Goal: Task Accomplishment & Management: Use online tool/utility

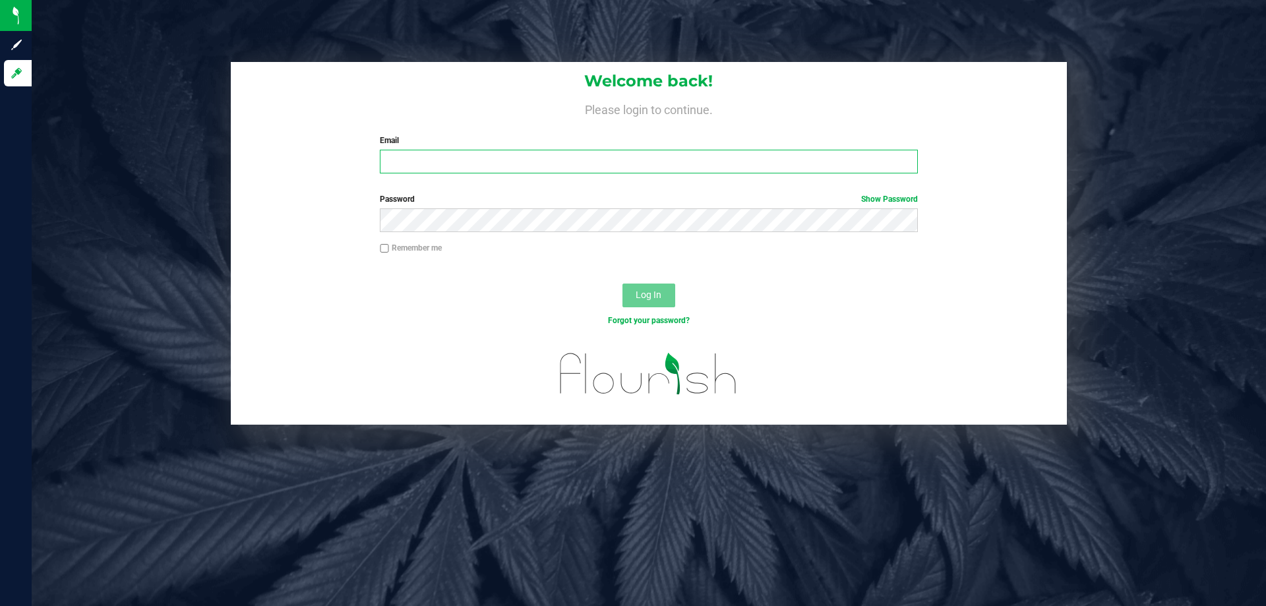
click at [448, 158] on input "Email" at bounding box center [648, 162] width 537 height 24
type input "[EMAIL_ADDRESS][DOMAIN_NAME]"
click at [622, 284] on button "Log In" at bounding box center [648, 296] width 53 height 24
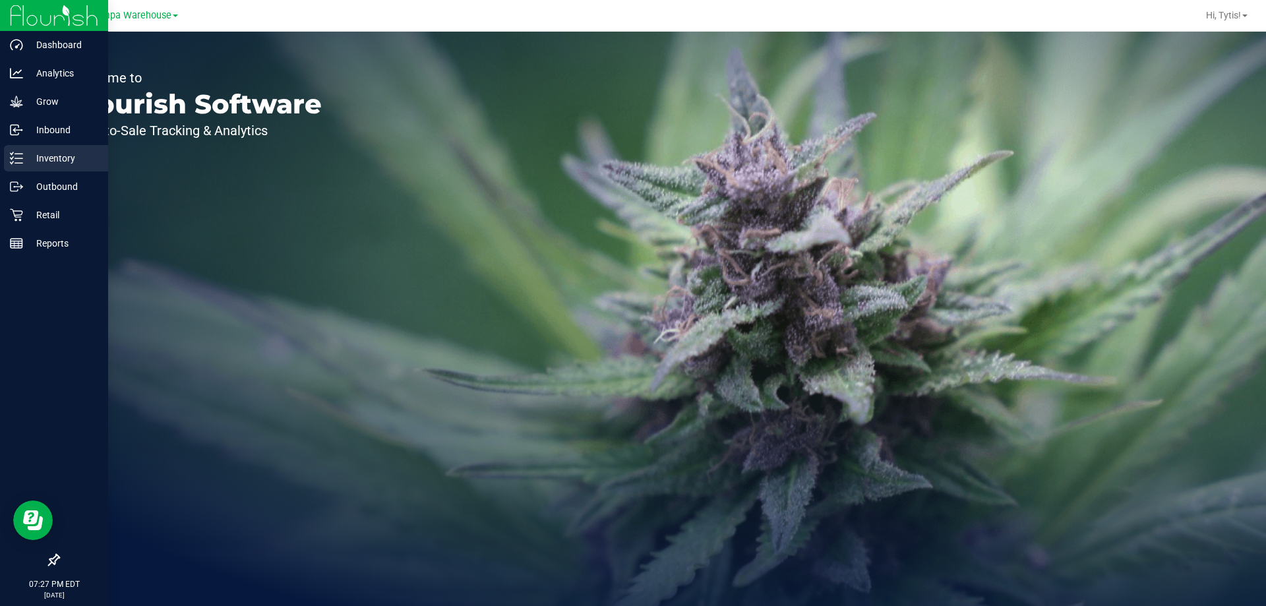
click at [36, 161] on p "Inventory" at bounding box center [62, 158] width 79 height 16
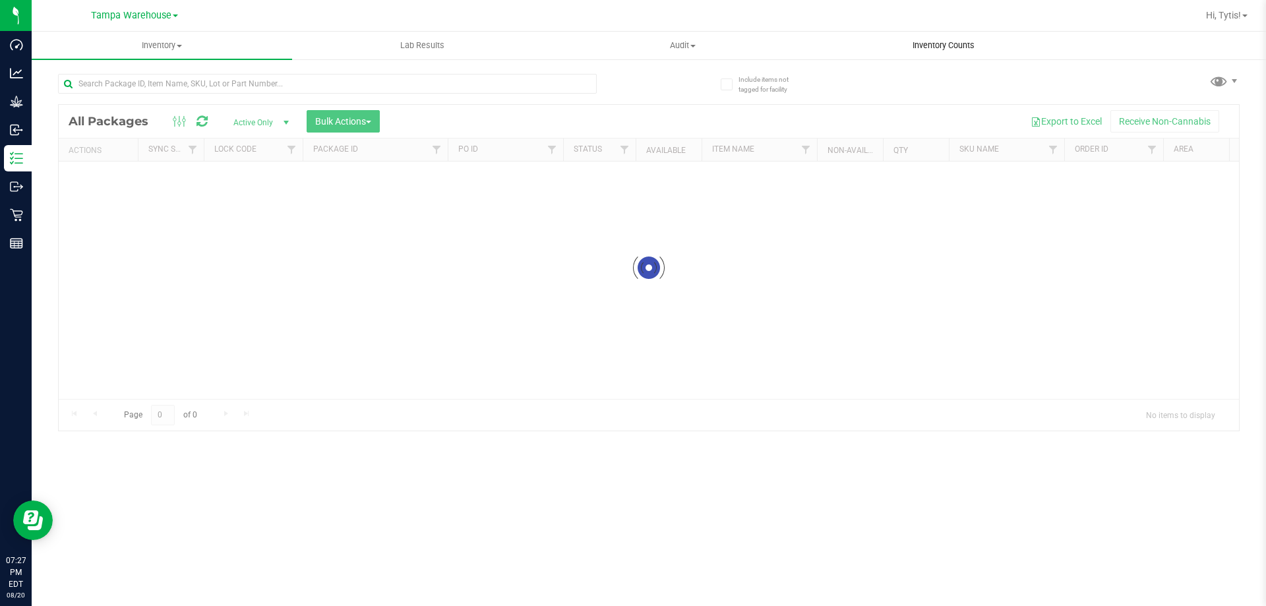
click at [962, 44] on span "Inventory Counts" at bounding box center [944, 46] width 98 height 12
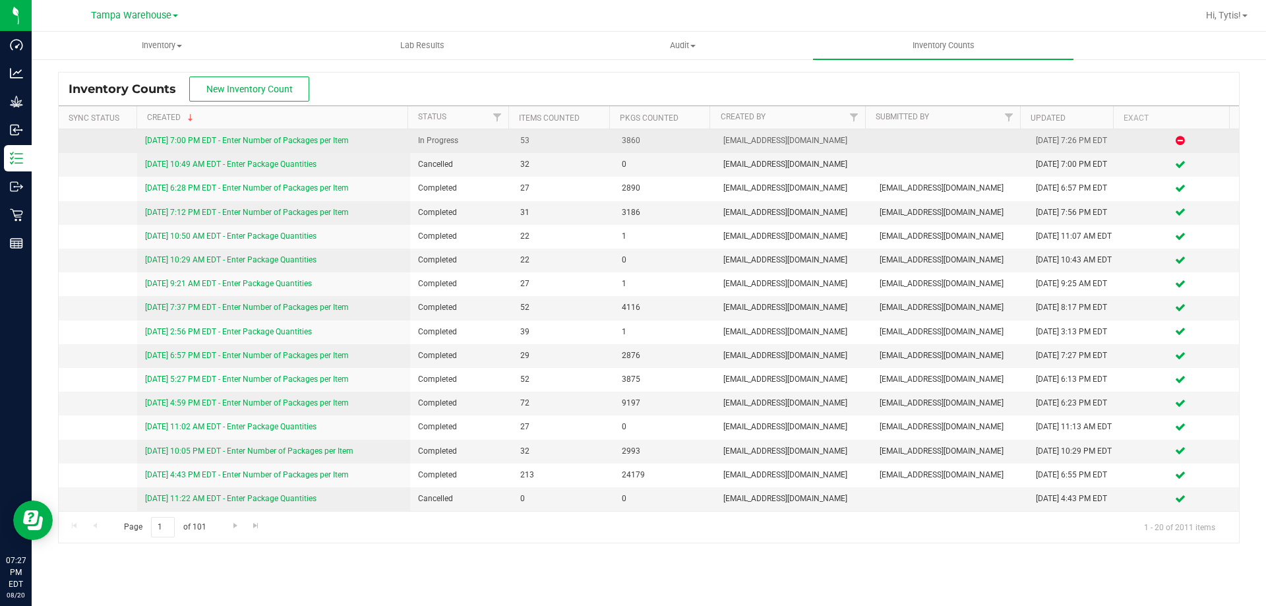
click at [244, 142] on link "[DATE] 7:00 PM EDT - Enter Number of Packages per Item" at bounding box center [247, 140] width 204 height 9
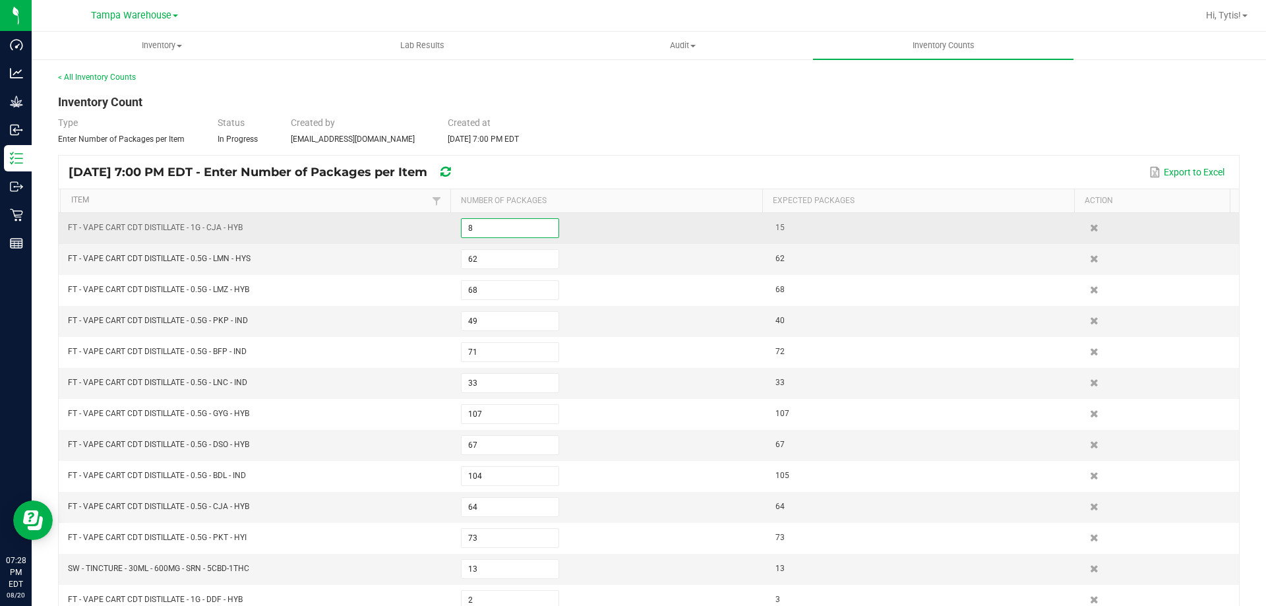
click at [530, 230] on input "8" at bounding box center [510, 228] width 97 height 18
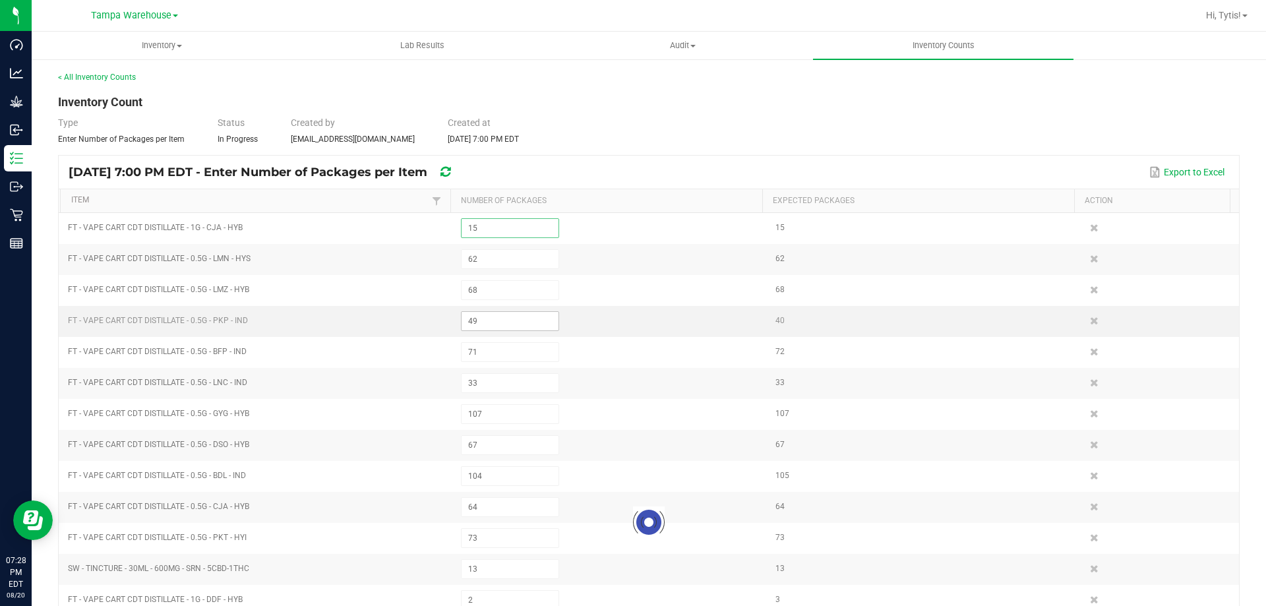
type input "1"
type input "400"
type input "1"
type input "51"
type input "1"
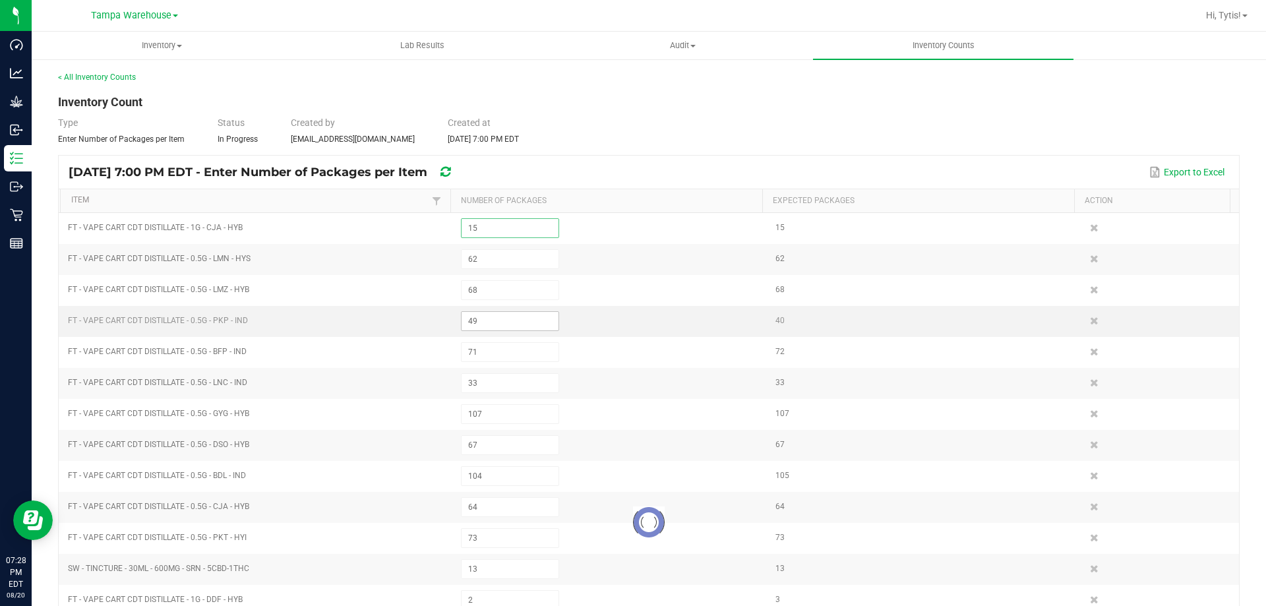
type input "44"
type input "31"
type input "1"
type input "100"
type input "1"
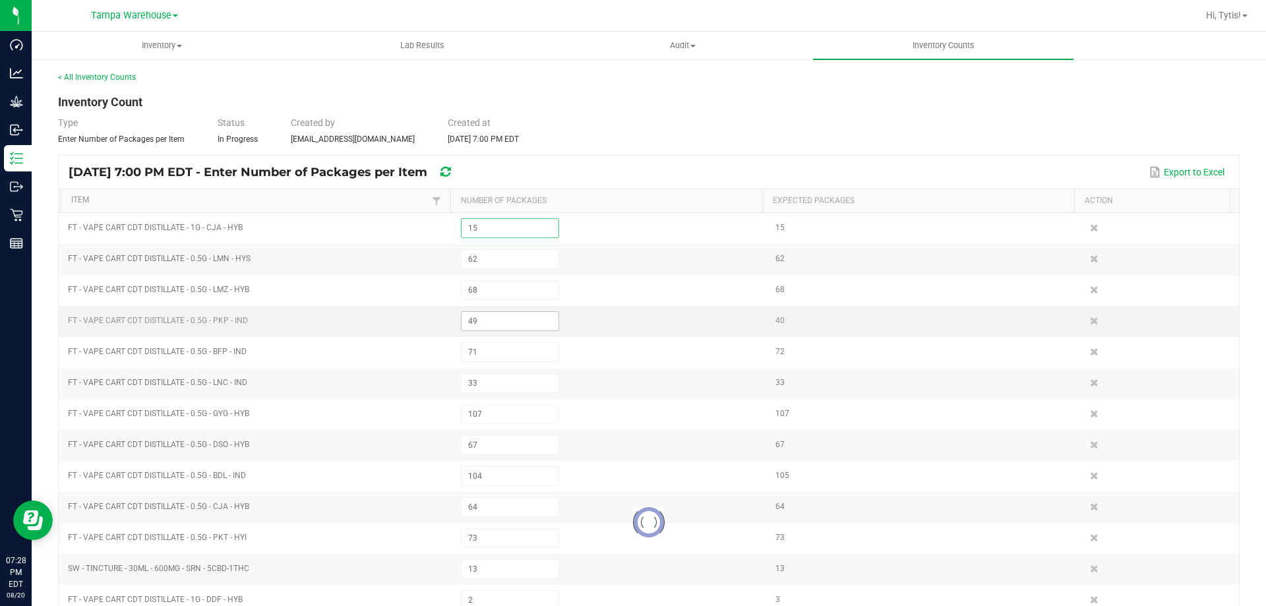
type input "69"
type input "98"
type input "50"
type input "41"
type input "70"
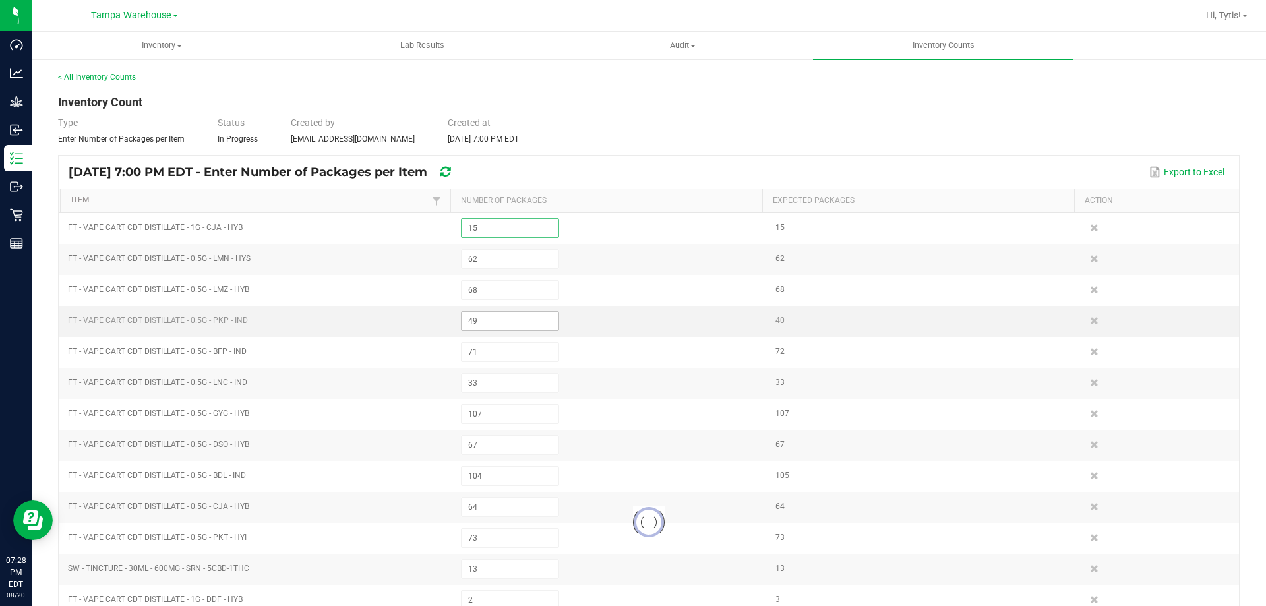
type input "1"
type input "31"
type input "126"
type input "170"
type input "219"
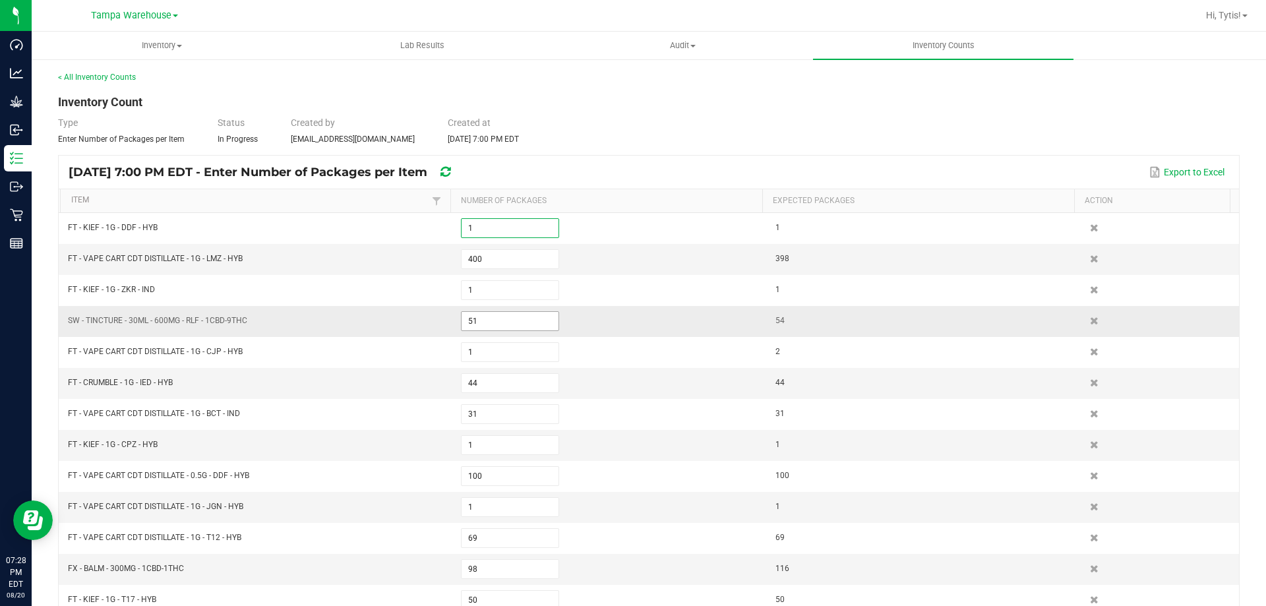
type input "1"
click at [500, 324] on input "51" at bounding box center [510, 321] width 97 height 18
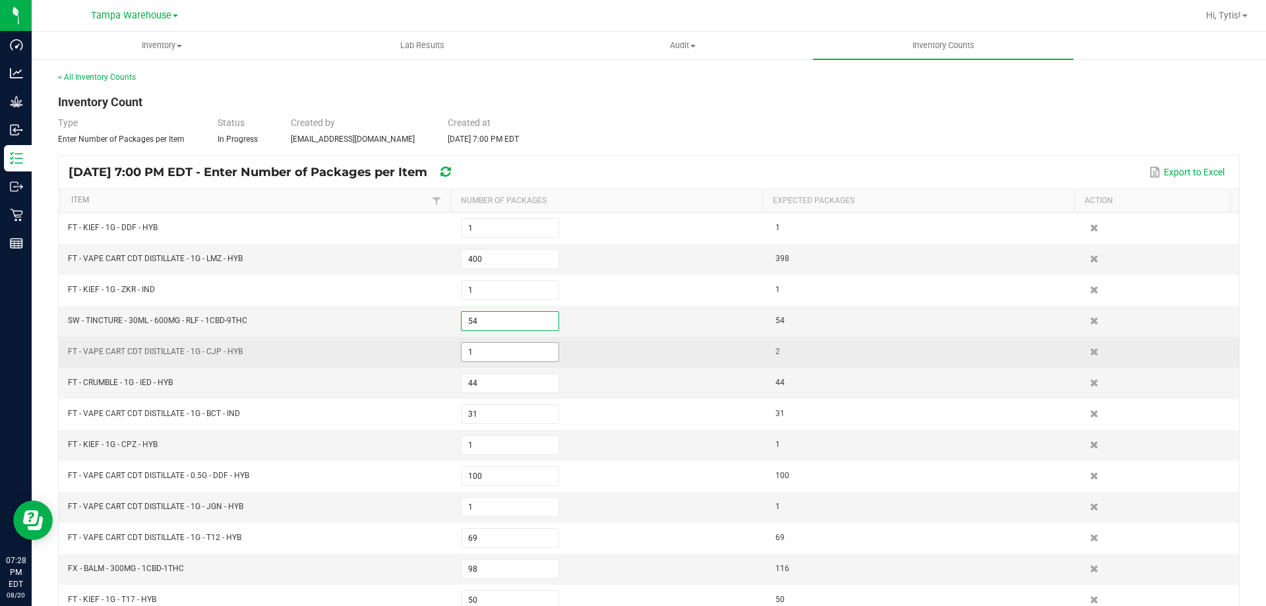
type input "54"
click at [500, 357] on input "1" at bounding box center [510, 352] width 97 height 18
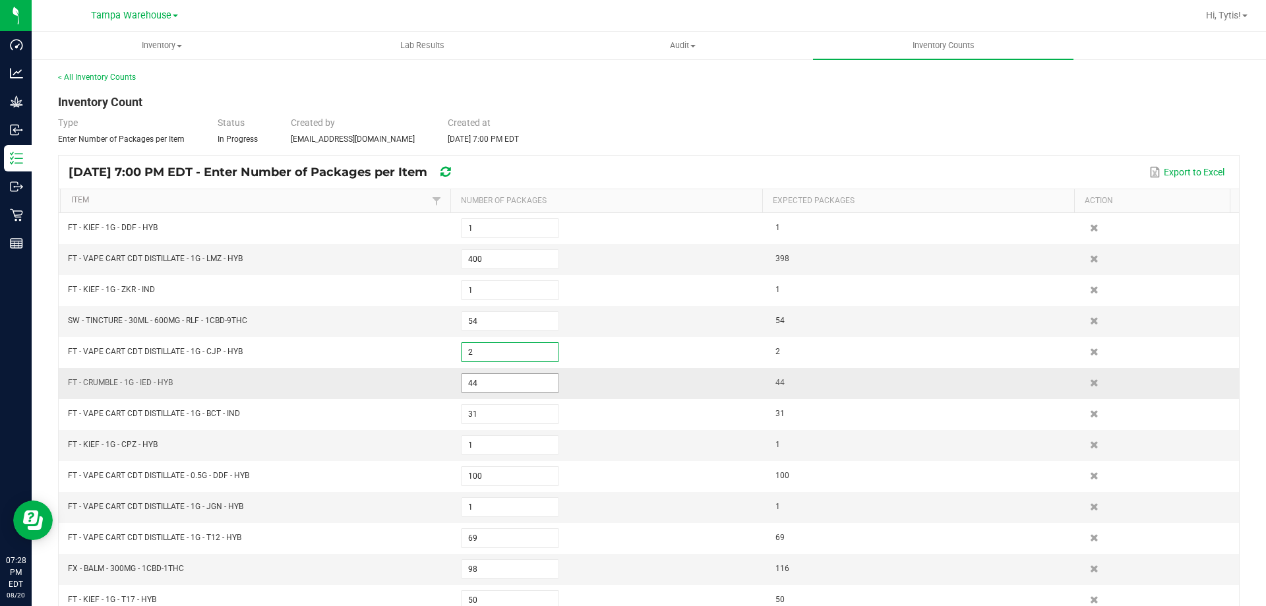
type input "2"
click at [502, 388] on input "44" at bounding box center [510, 383] width 97 height 18
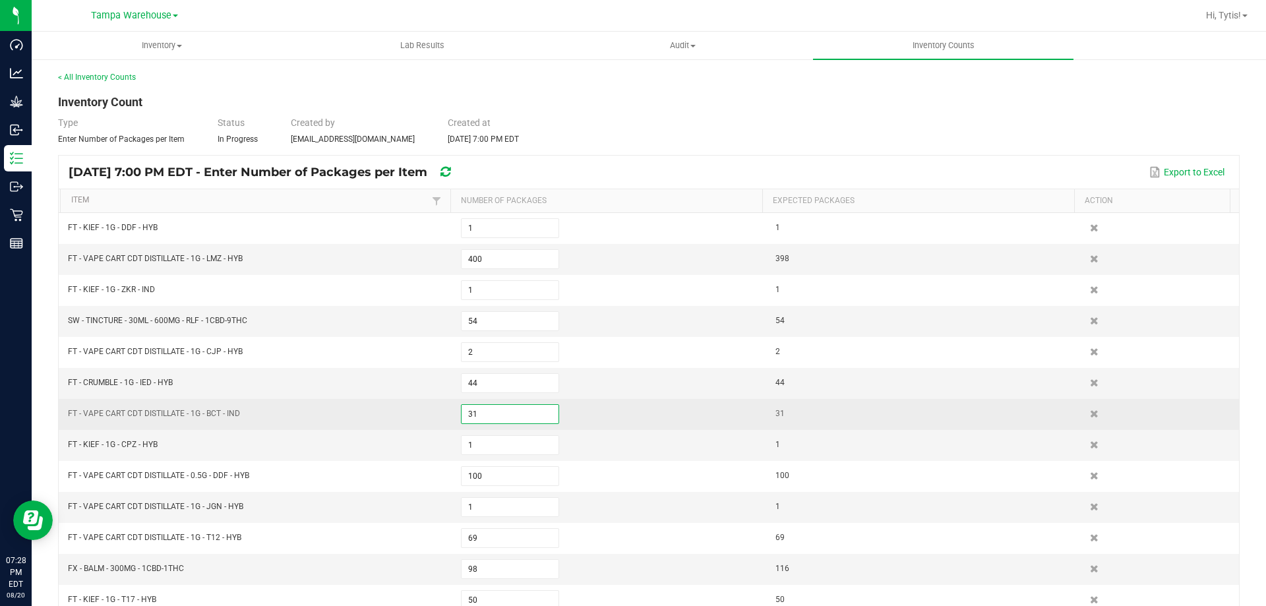
click at [500, 414] on input "31" at bounding box center [510, 414] width 97 height 18
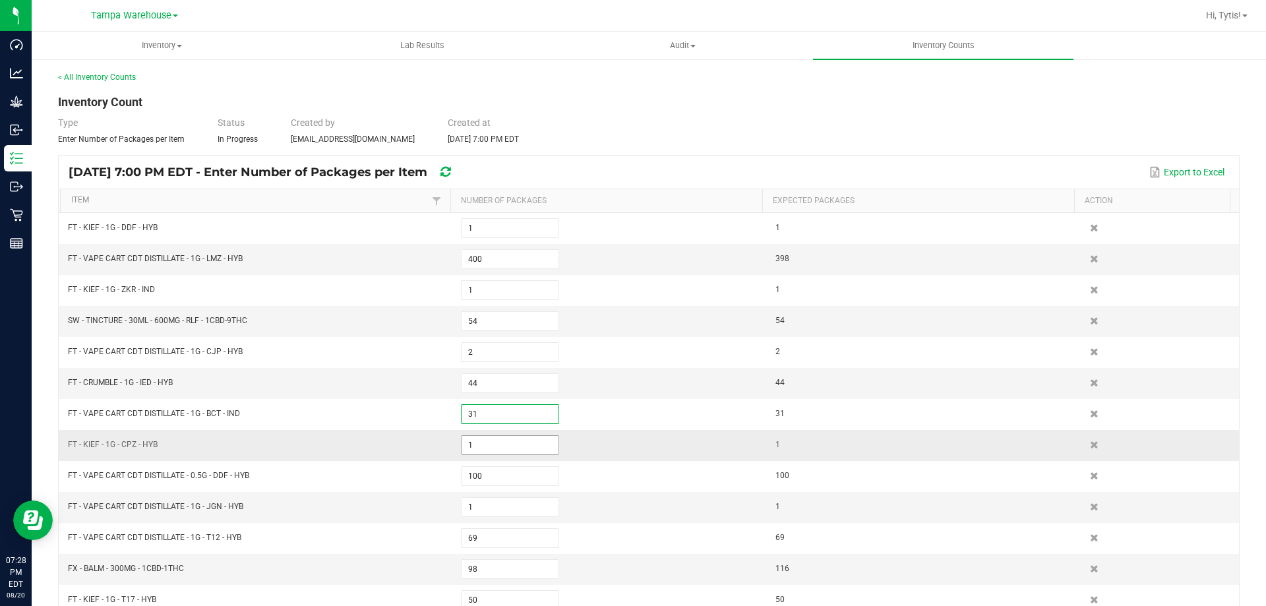
click at [493, 452] on input "1" at bounding box center [510, 445] width 97 height 18
type input "1"
click at [395, 441] on td "FT - KIEF - 1G - CPZ - HYB" at bounding box center [256, 445] width 393 height 31
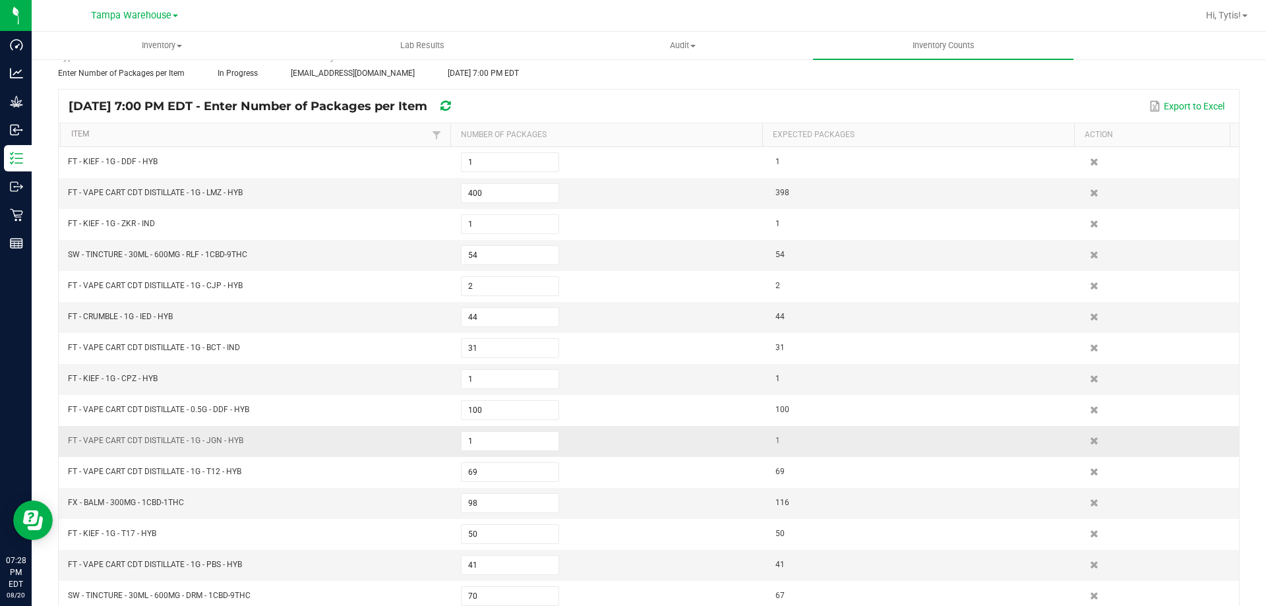
scroll to position [132, 0]
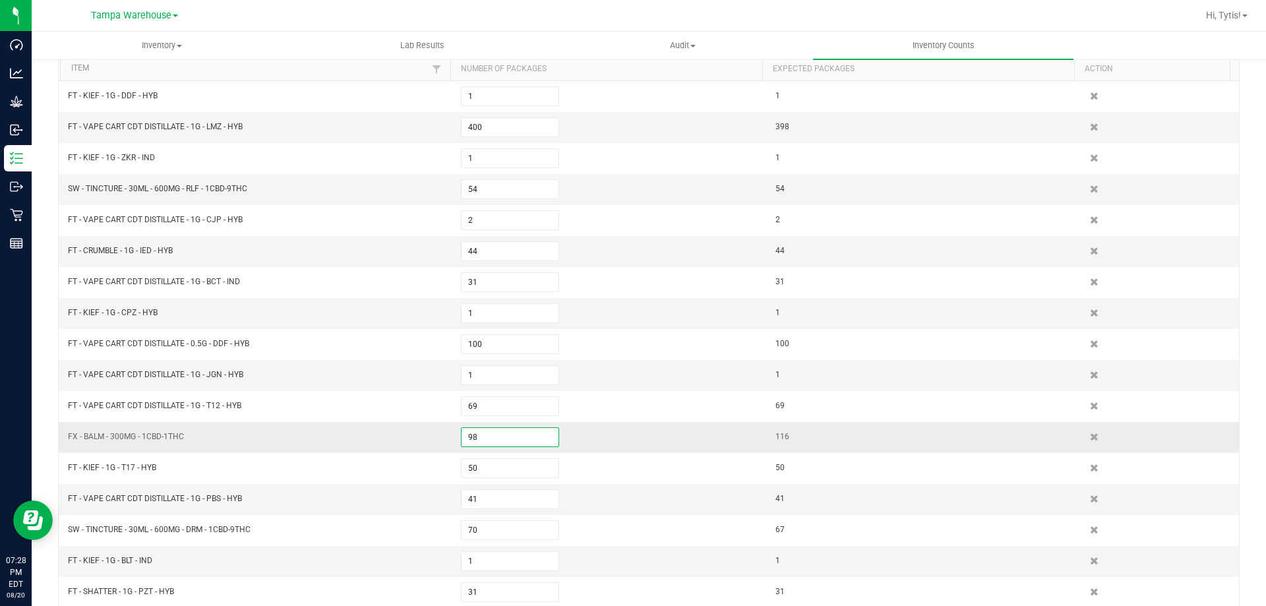
click at [517, 443] on input "98" at bounding box center [510, 437] width 97 height 18
type input "116"
click at [390, 500] on td "FT - VAPE CART CDT DISTILLATE - 1G - PBS - HYB" at bounding box center [256, 499] width 393 height 31
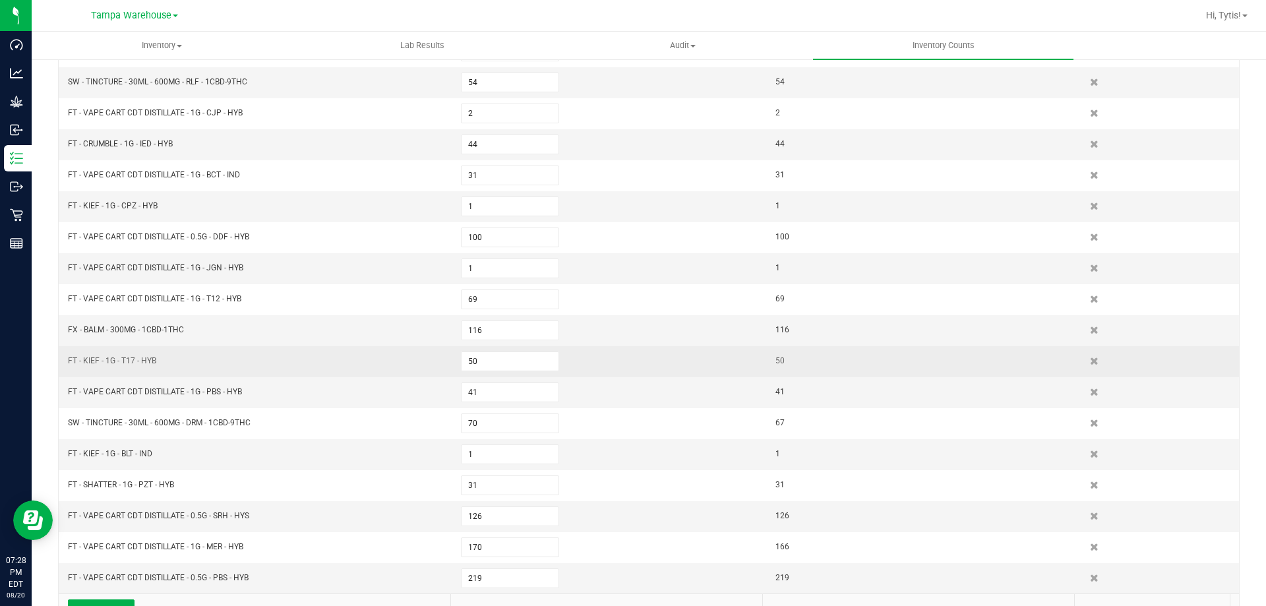
scroll to position [264, 0]
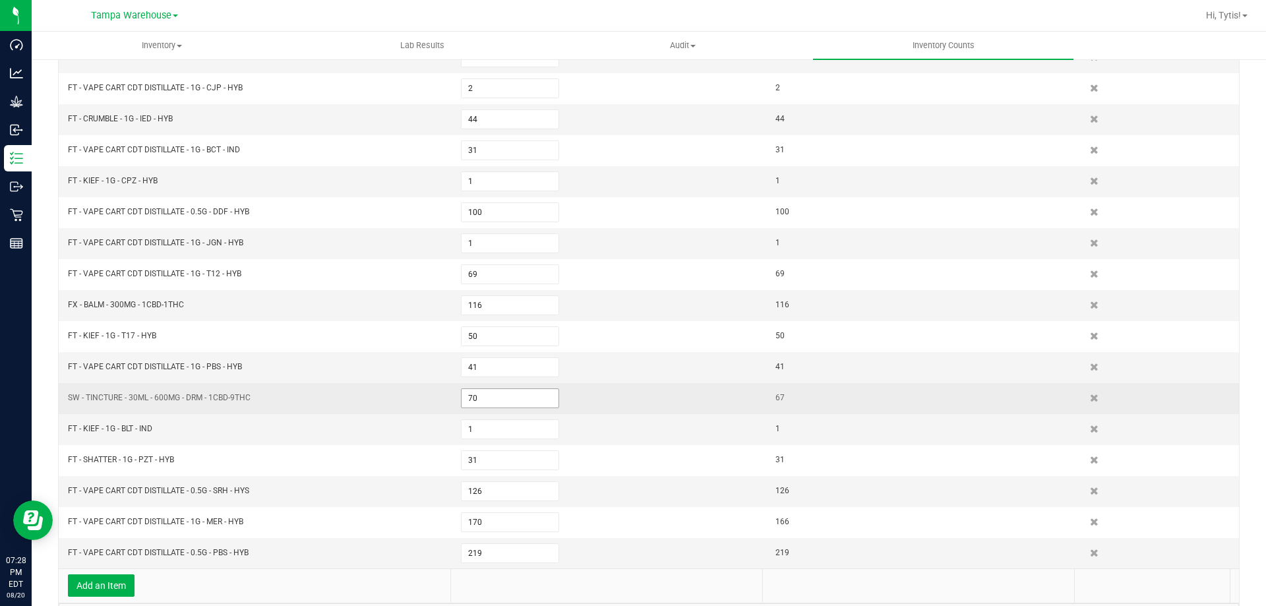
click at [523, 399] on input "70" at bounding box center [510, 398] width 97 height 18
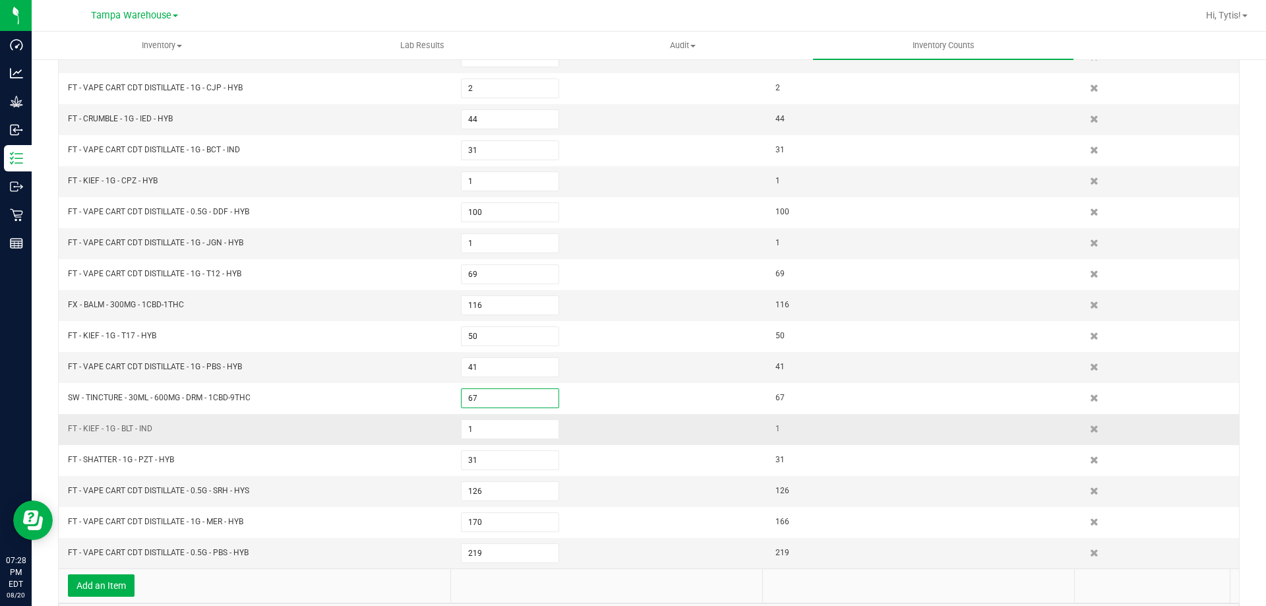
type input "67"
click at [441, 427] on td "FT - KIEF - 1G - BLT - IND" at bounding box center [256, 429] width 393 height 31
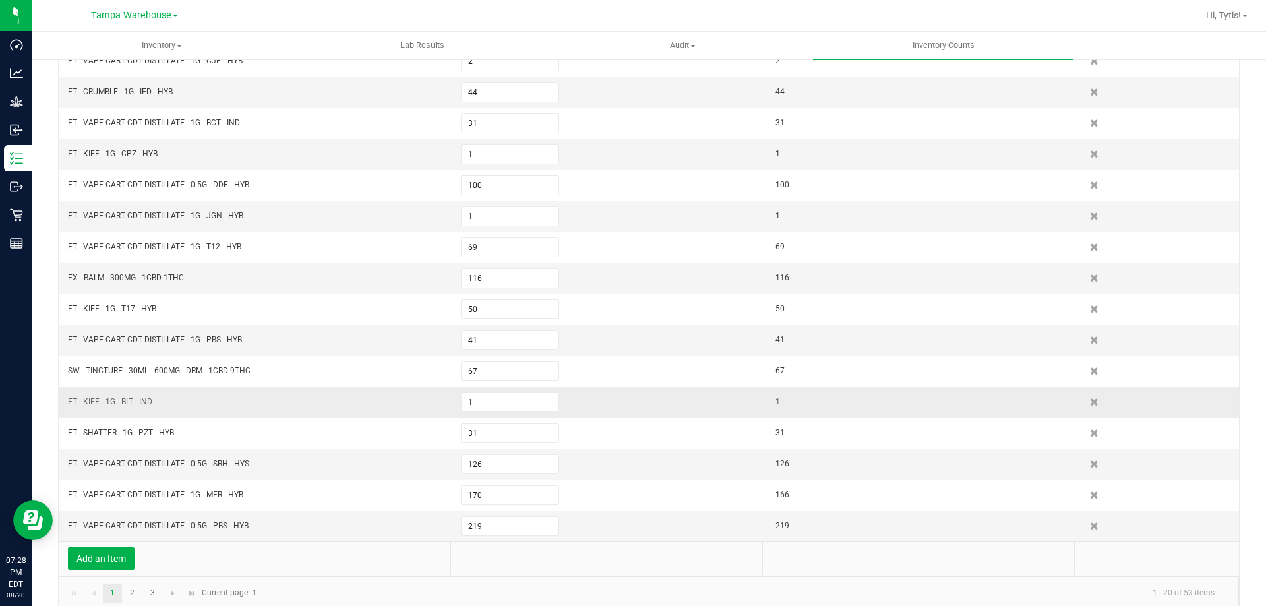
scroll to position [309, 0]
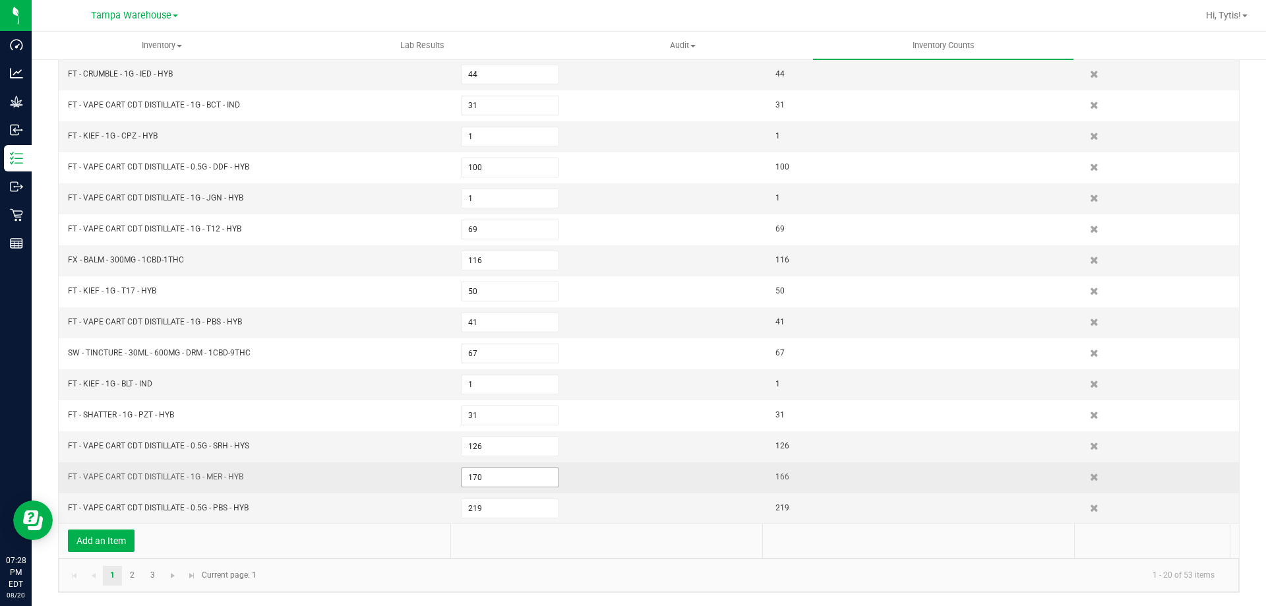
click at [504, 478] on input "170" at bounding box center [510, 477] width 97 height 18
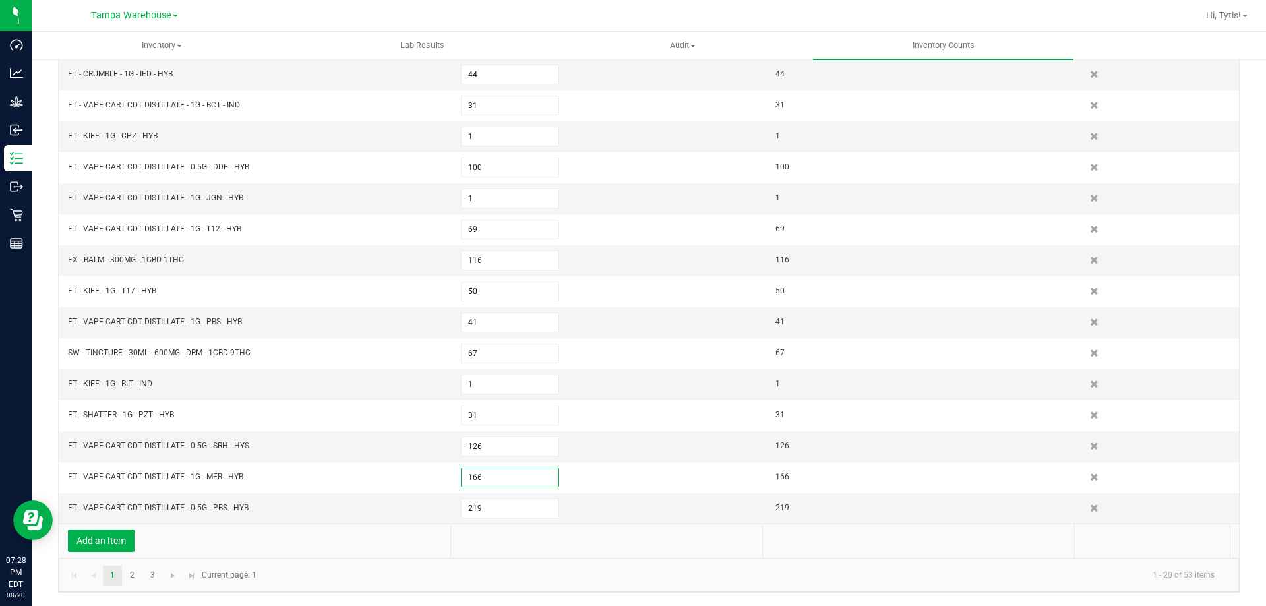
type input "166"
click at [428, 535] on td "Add an Item" at bounding box center [255, 541] width 390 height 34
click at [129, 572] on link "2" at bounding box center [132, 576] width 19 height 20
type input "192"
type input "156"
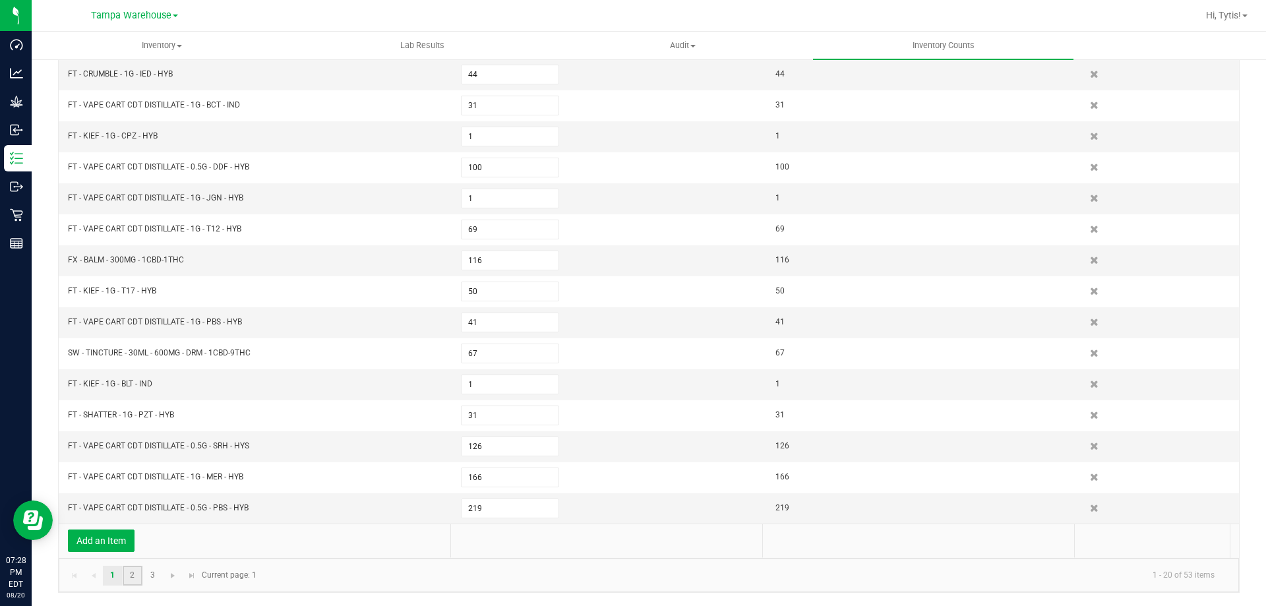
type input "43"
type input "145"
type input "16"
type input "72"
type input "173"
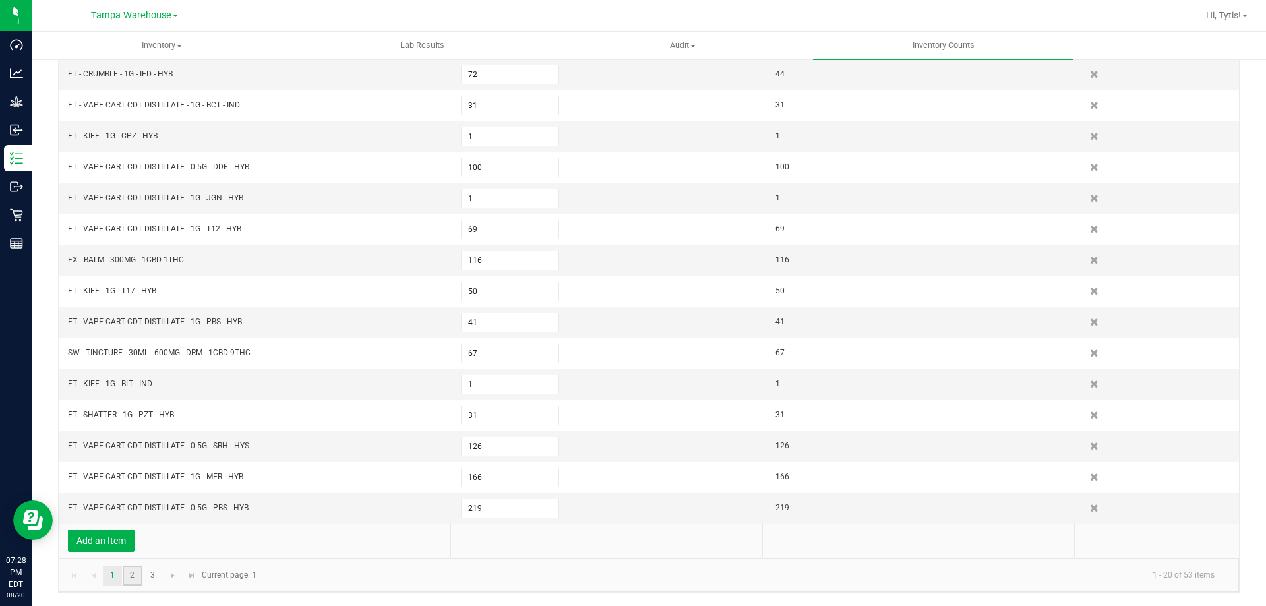
type input "23"
type input "62"
type input "68"
type input "49"
type input "71"
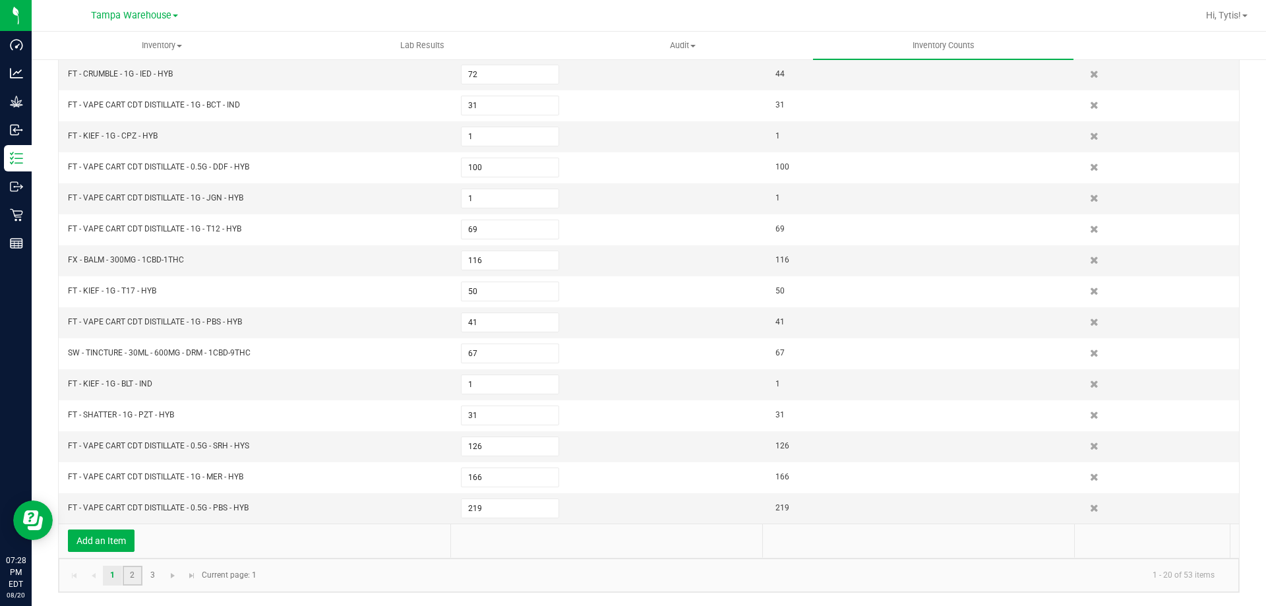
type input "33"
type input "107"
type input "104"
type input "64"
type input "73"
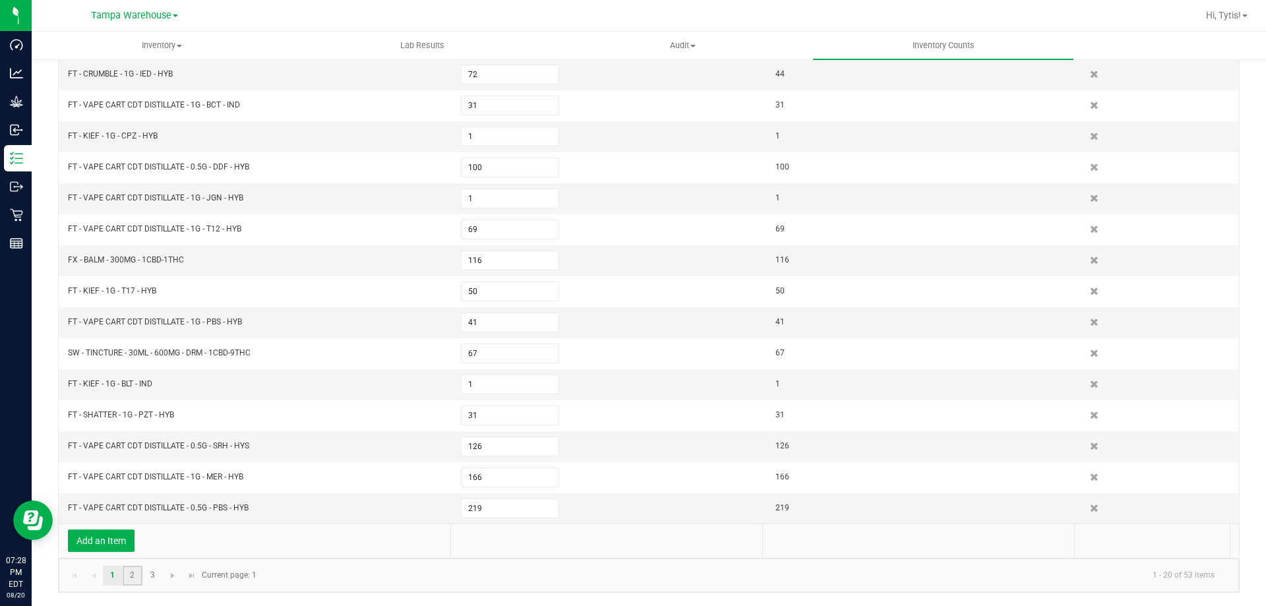
type input "13"
type input "2"
click at [470, 270] on span "71" at bounding box center [510, 261] width 98 height 20
click at [472, 263] on input "71" at bounding box center [510, 260] width 97 height 18
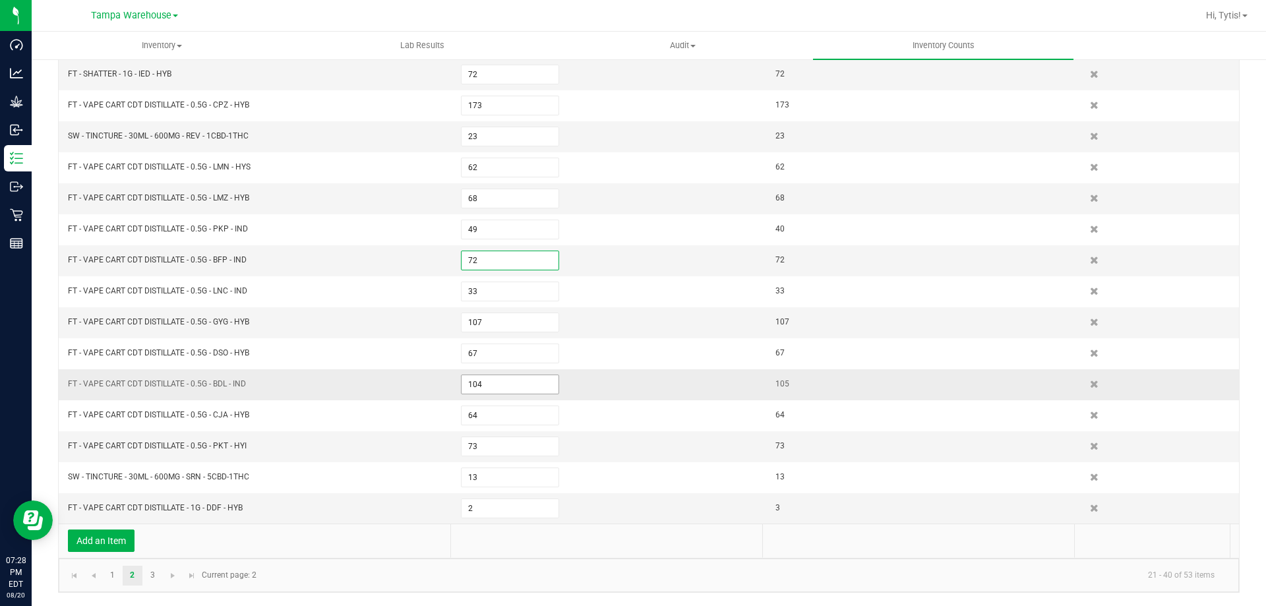
type input "72"
click at [485, 383] on input "104" at bounding box center [510, 384] width 97 height 18
type input "105"
click at [156, 576] on link "3" at bounding box center [152, 576] width 19 height 20
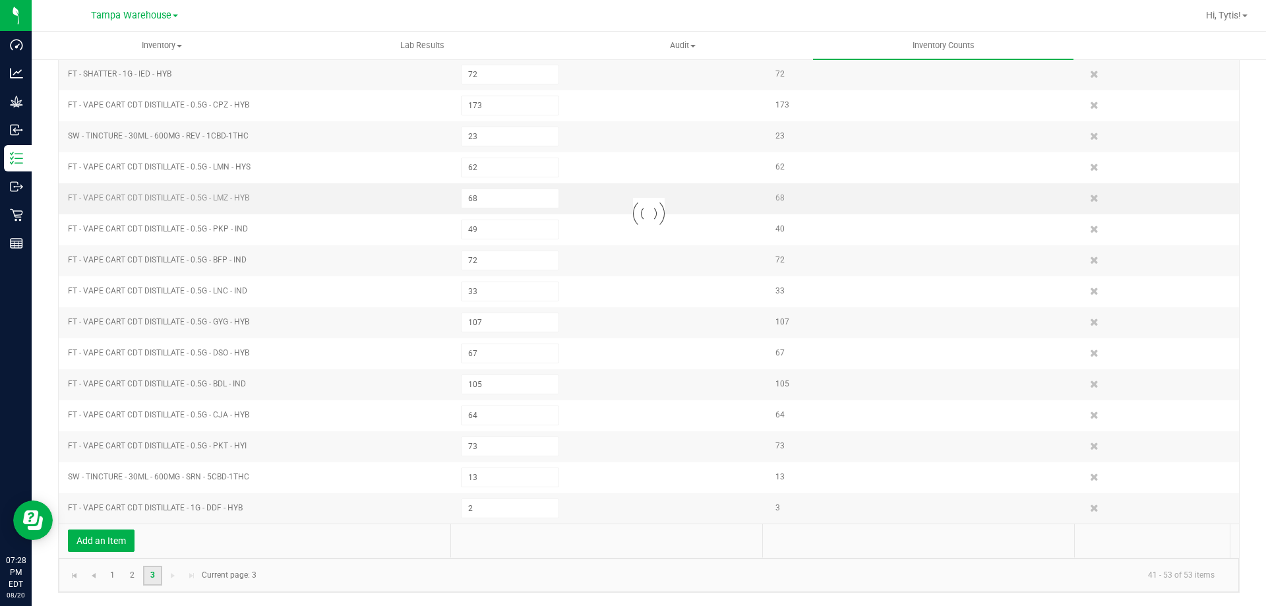
type input "15"
type input "18"
type input "156"
type input "10"
type input "232"
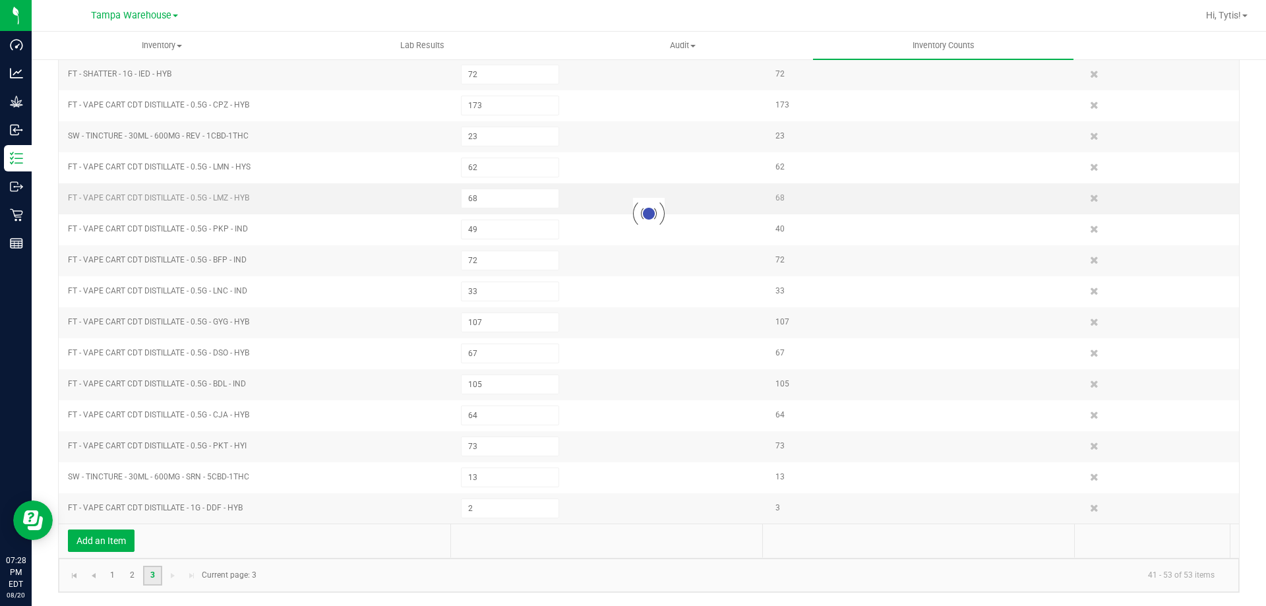
type input "113"
type input "5"
type input "48"
type input "1"
type input "105"
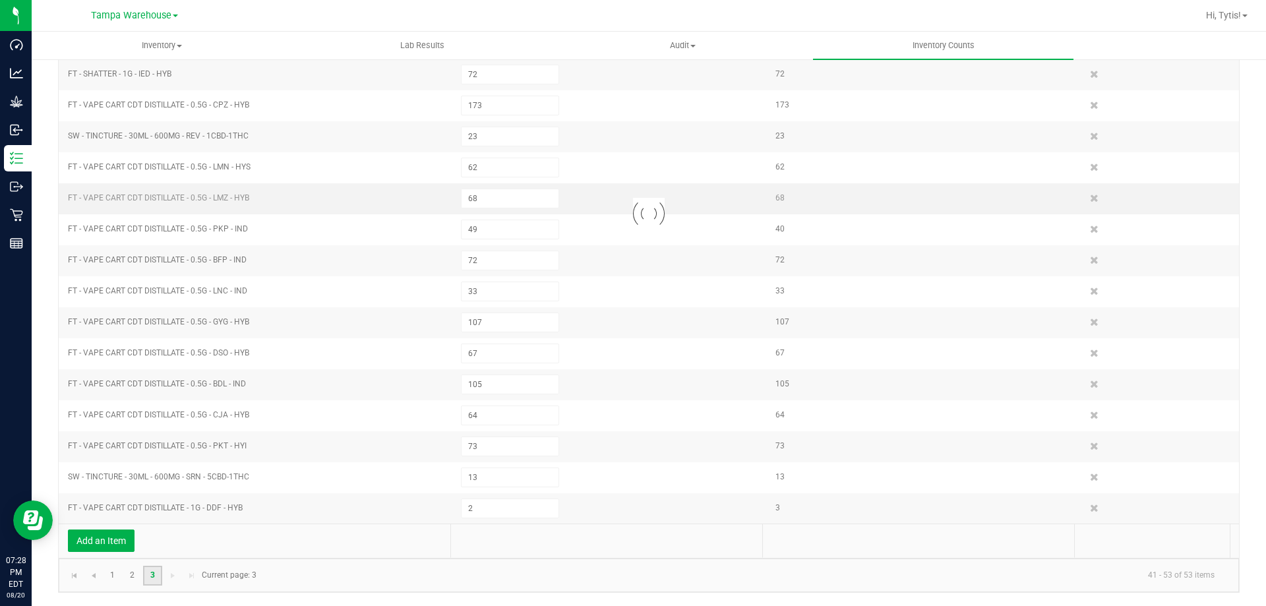
type input "9"
type input "1"
type input "115"
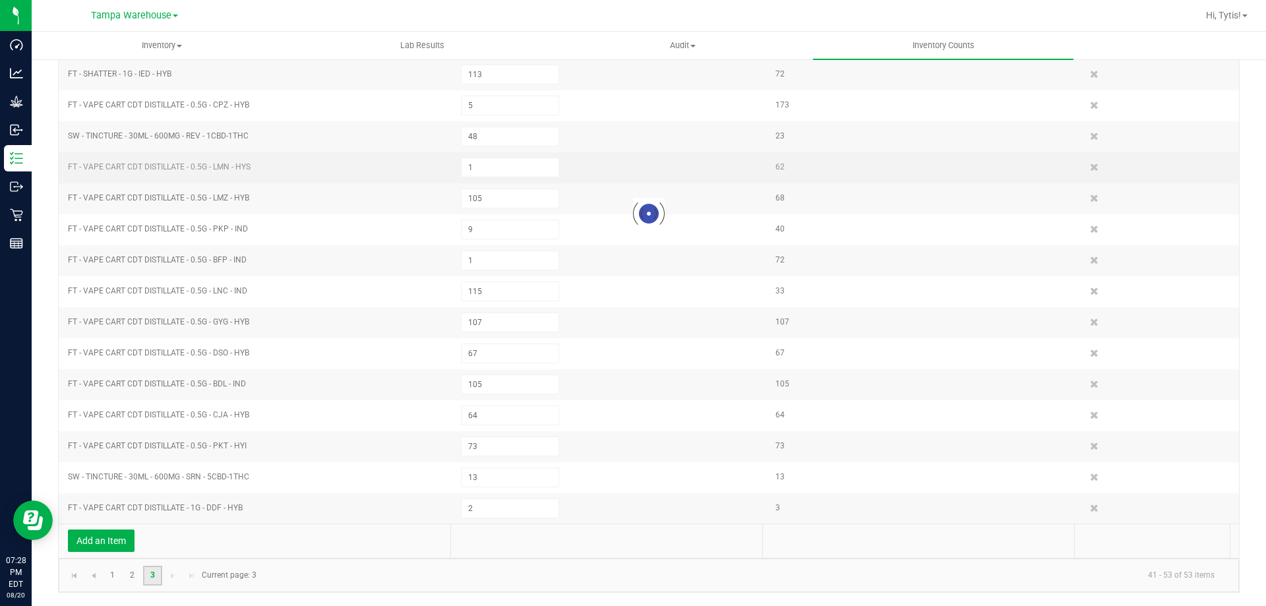
scroll to position [92, 0]
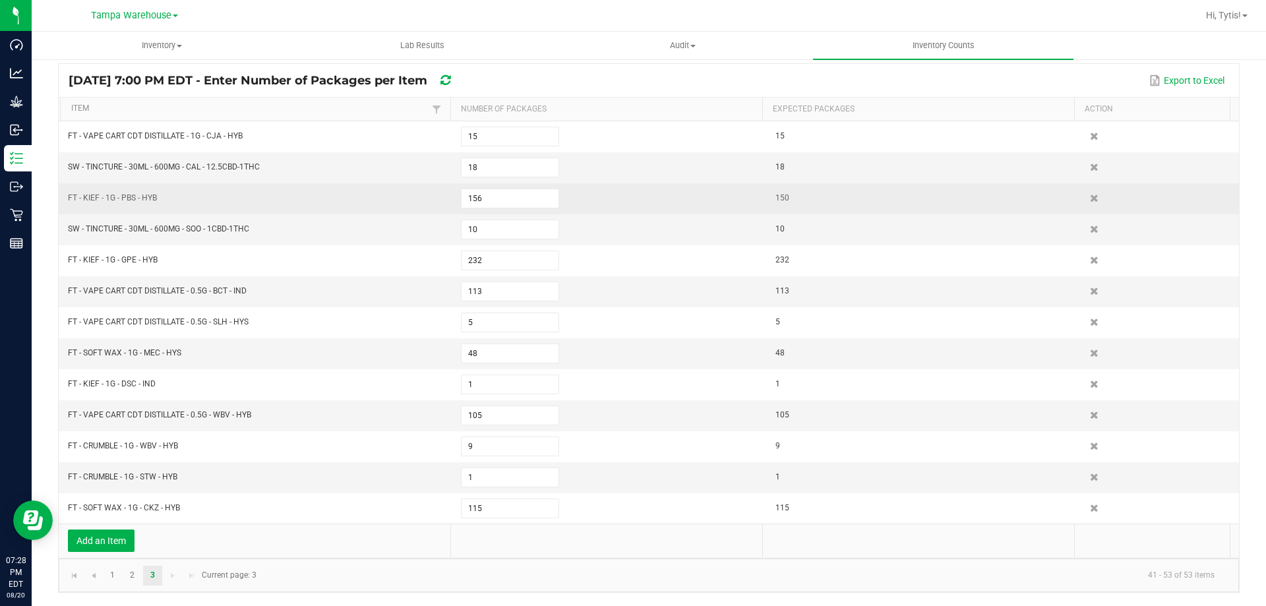
click at [483, 208] on td "156" at bounding box center [610, 198] width 315 height 31
click at [484, 206] on input "156" at bounding box center [510, 198] width 97 height 18
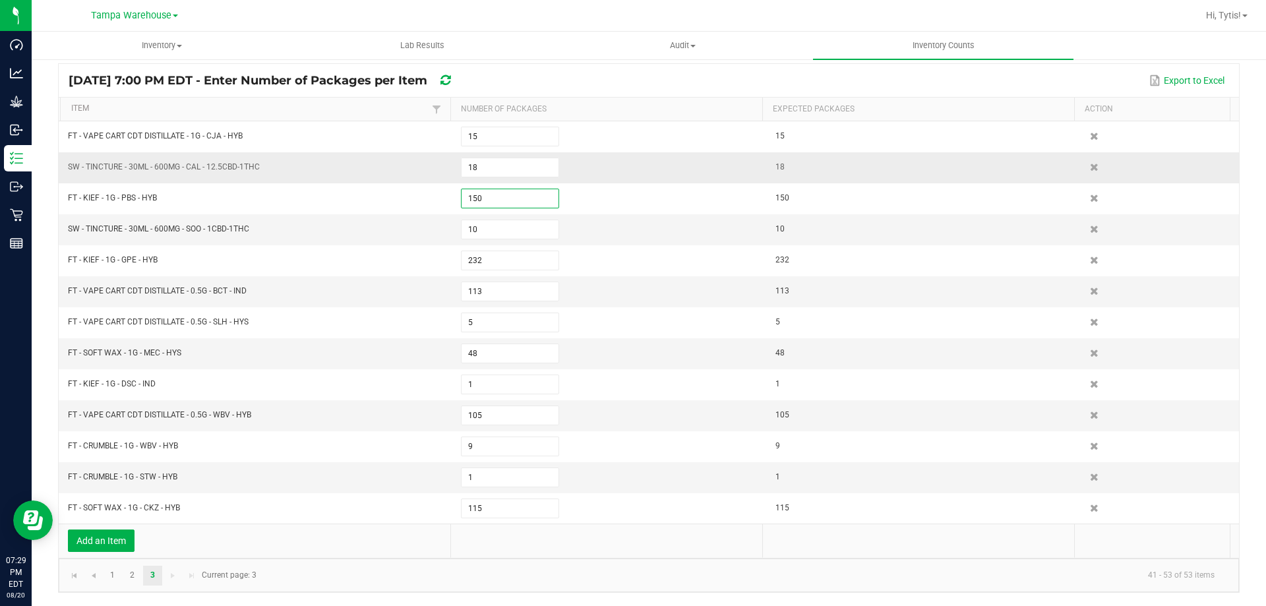
scroll to position [26, 0]
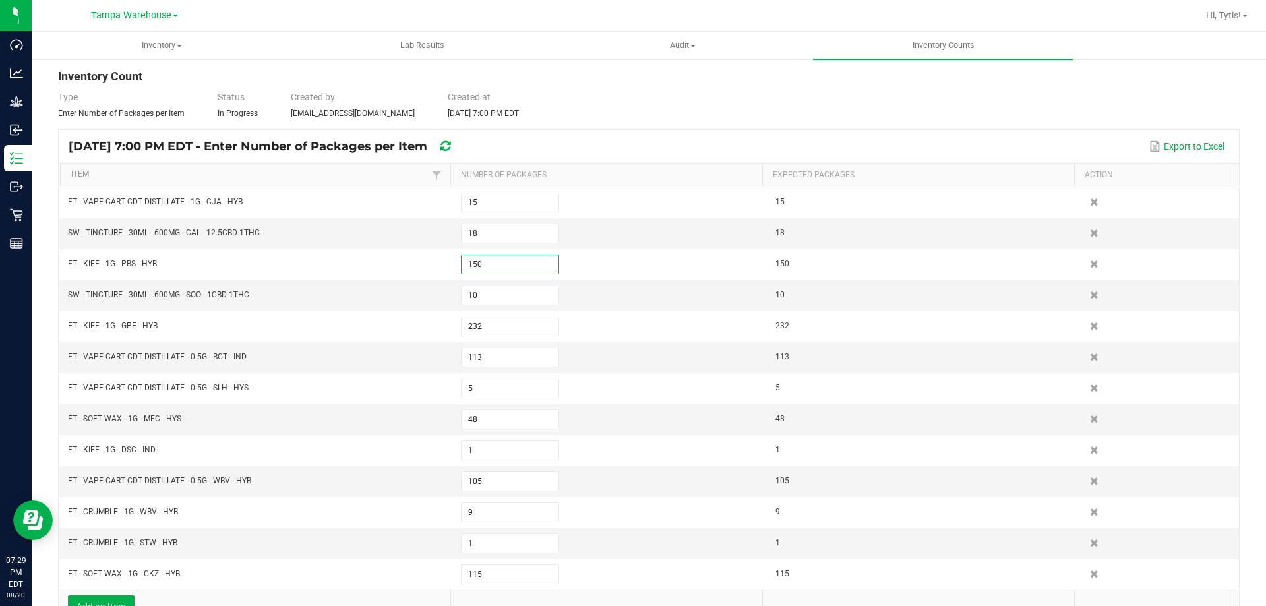
type input "150"
click at [911, 130] on div "Aug 20, 2025 7:00 PM EDT - Enter Number of Packages per Item Export to Excel" at bounding box center [649, 146] width 1180 height 33
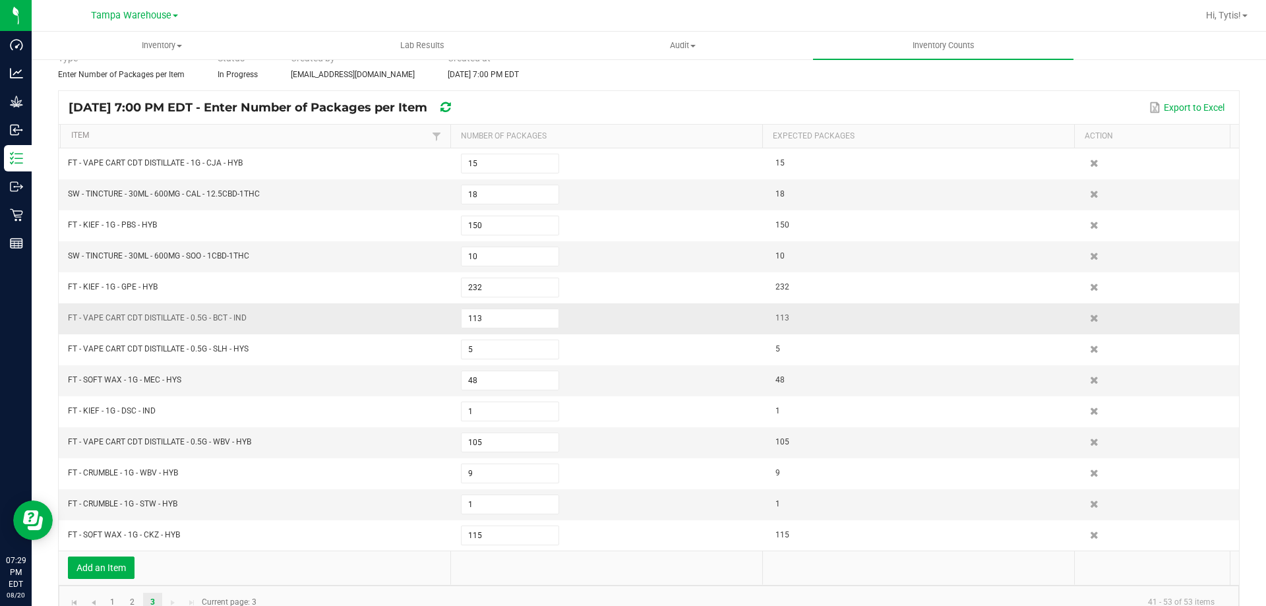
scroll to position [92, 0]
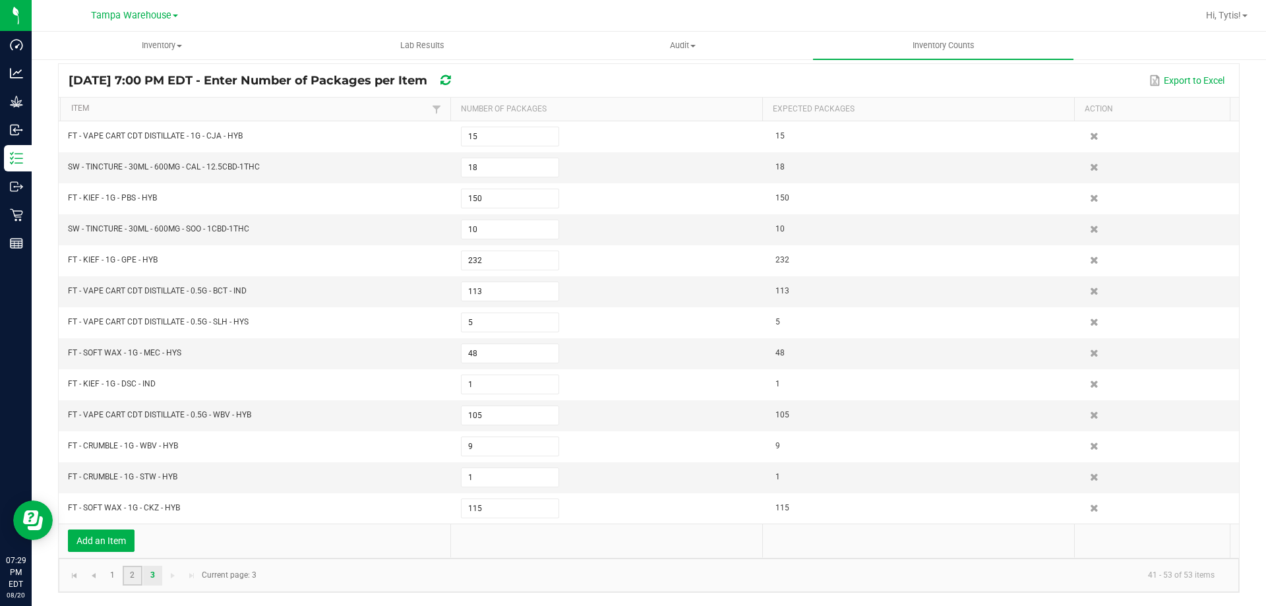
click at [123, 576] on link "2" at bounding box center [132, 576] width 19 height 20
type input "192"
type input "156"
type input "43"
type input "145"
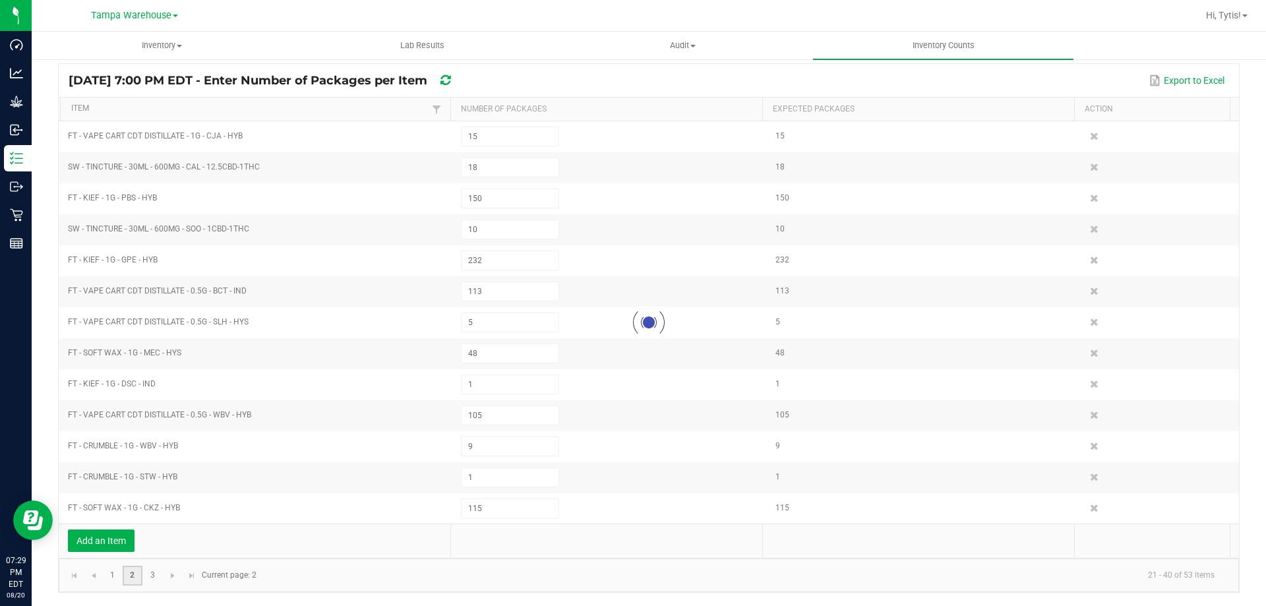
type input "16"
type input "72"
type input "173"
type input "23"
type input "62"
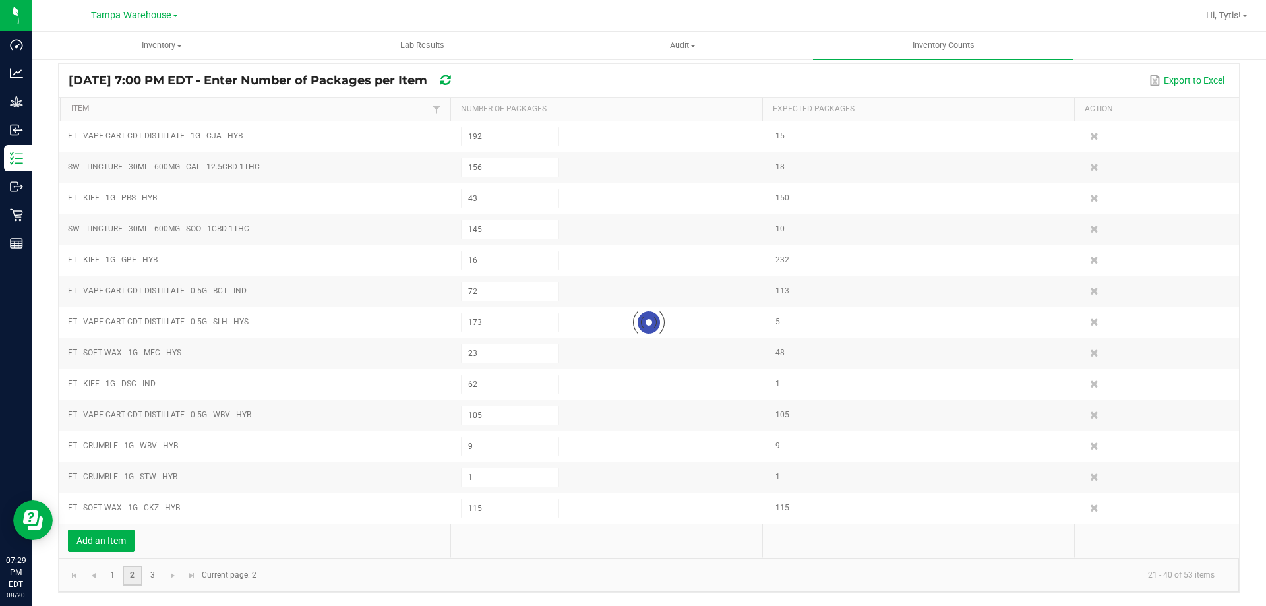
type input "68"
type input "49"
type input "72"
type input "33"
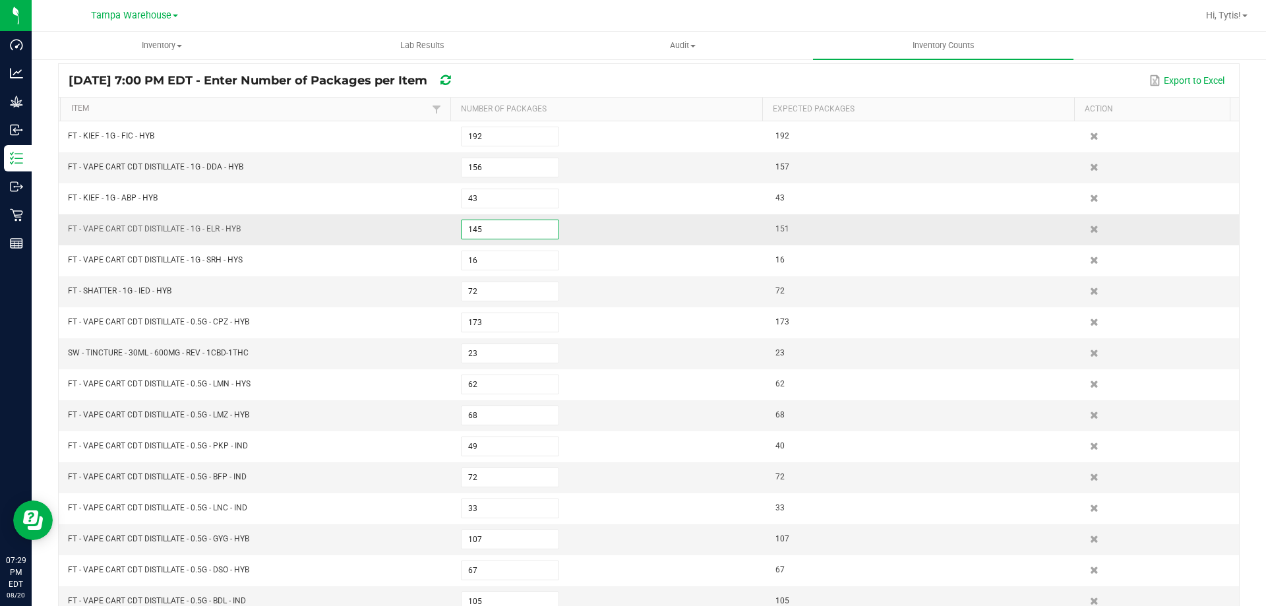
click at [531, 230] on input "145" at bounding box center [510, 229] width 97 height 18
type input "151"
click at [297, 286] on td "FT - SHATTER - 1G - IED - HYB" at bounding box center [256, 291] width 393 height 31
click at [497, 175] on input "156" at bounding box center [510, 167] width 97 height 18
type input "157"
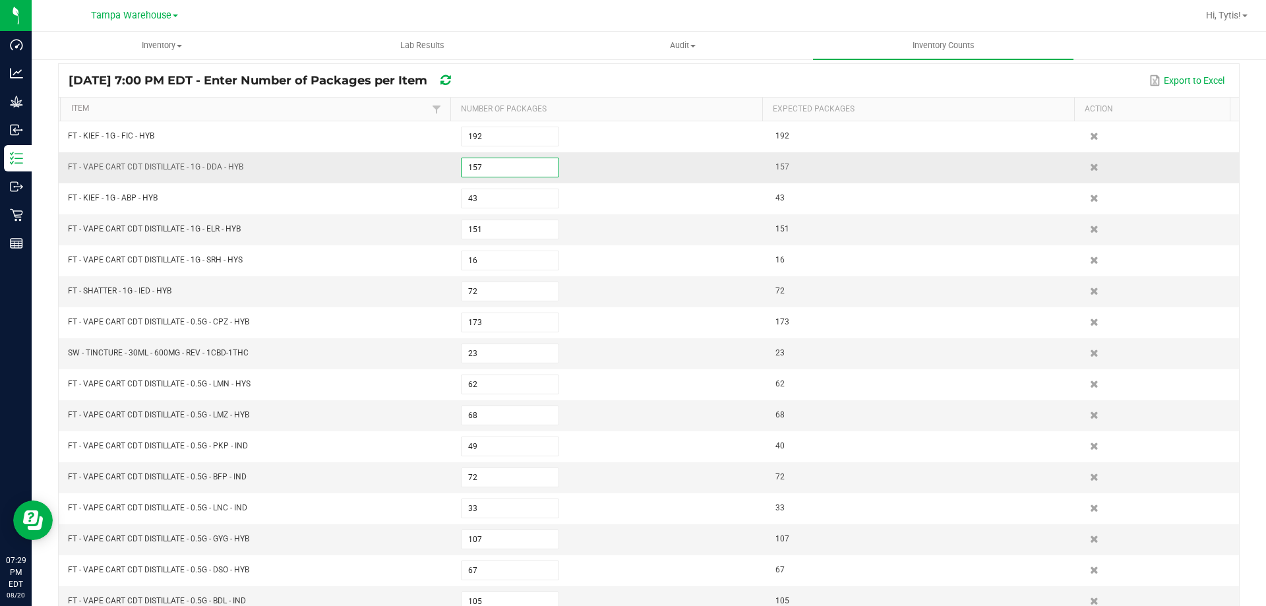
click at [437, 177] on td "FT - VAPE CART CDT DISTILLATE - 1G - DDA - HYB" at bounding box center [256, 167] width 393 height 31
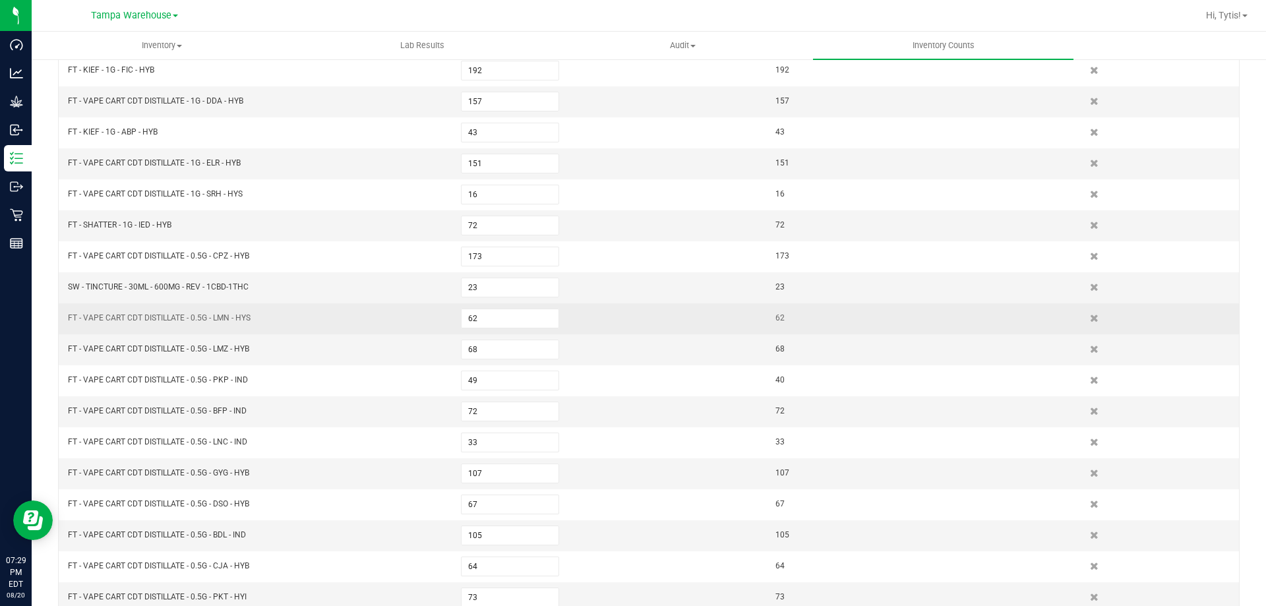
scroll to position [224, 0]
click at [486, 317] on input "49" at bounding box center [510, 314] width 97 height 18
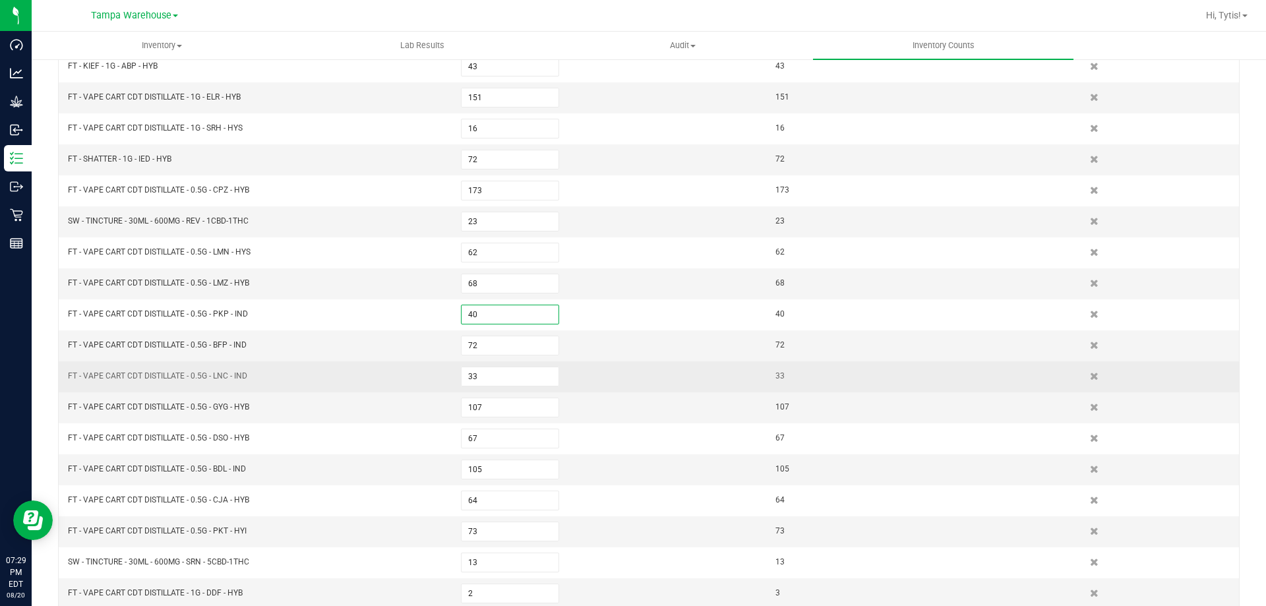
type input "40"
click at [404, 364] on td "FT - VAPE CART CDT DISTILLATE - 0.5G - LNC - IND" at bounding box center [256, 376] width 393 height 31
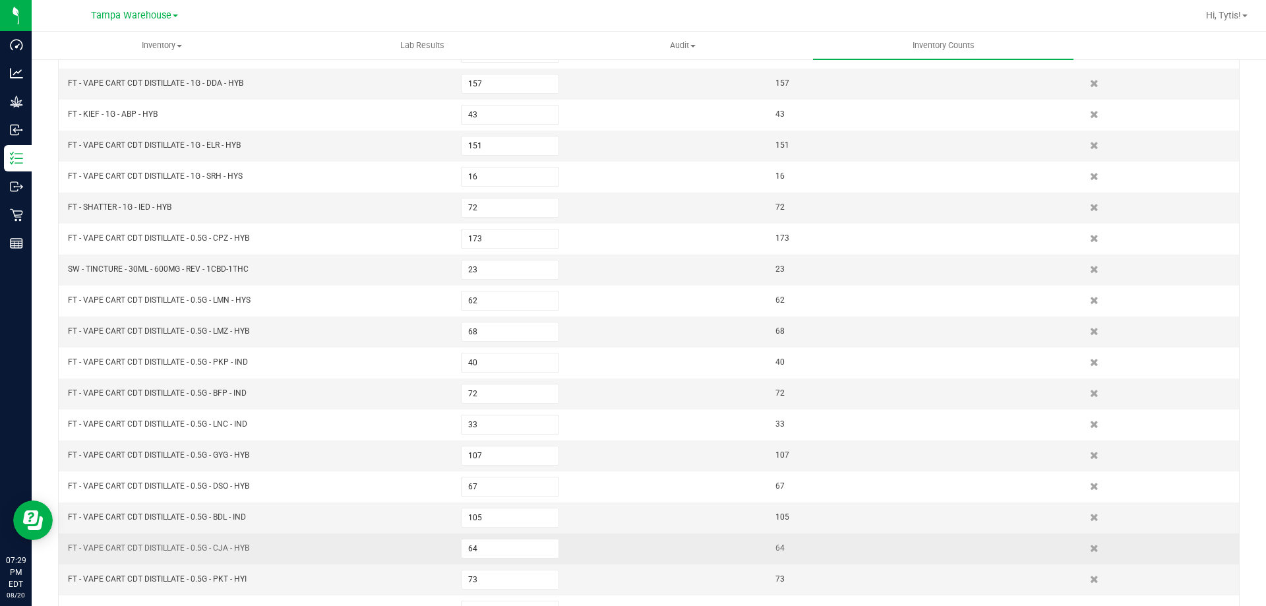
scroll to position [309, 0]
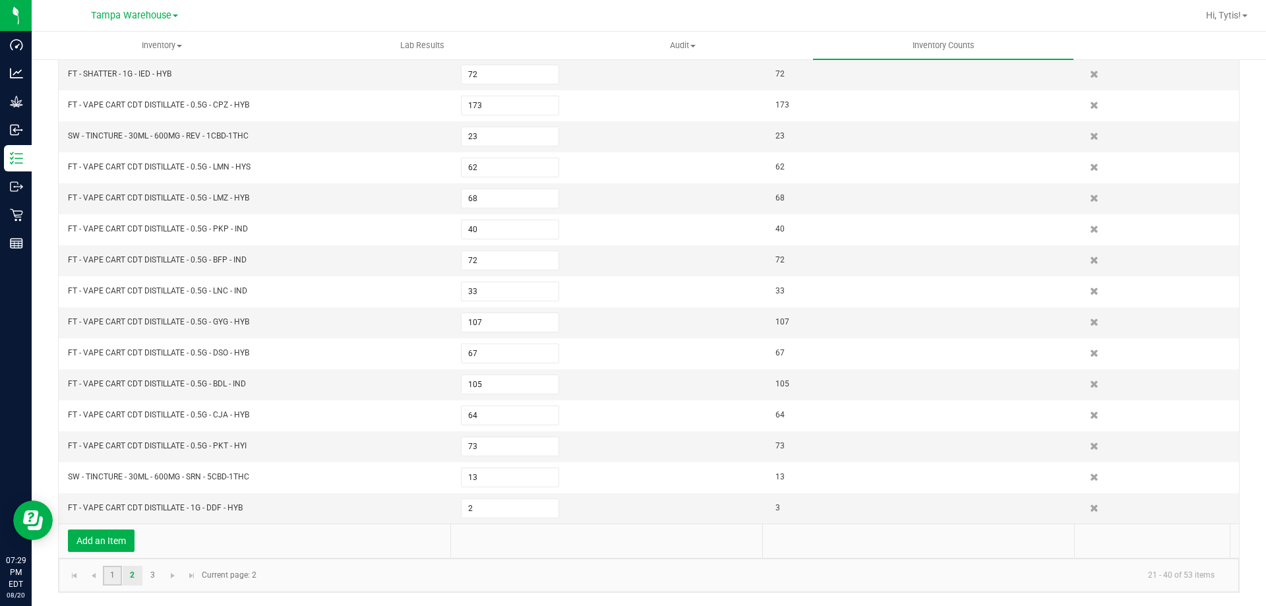
click at [113, 575] on link "1" at bounding box center [112, 576] width 19 height 20
type input "1"
type input "400"
type input "1"
type input "54"
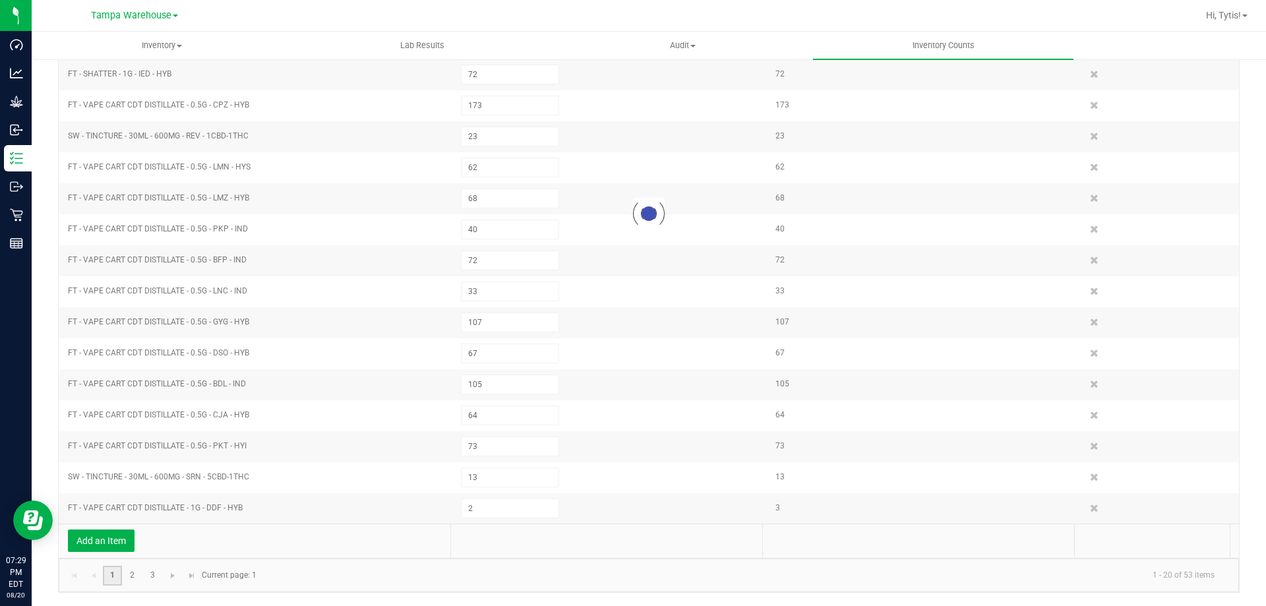
type input "2"
type input "44"
type input "31"
type input "1"
type input "100"
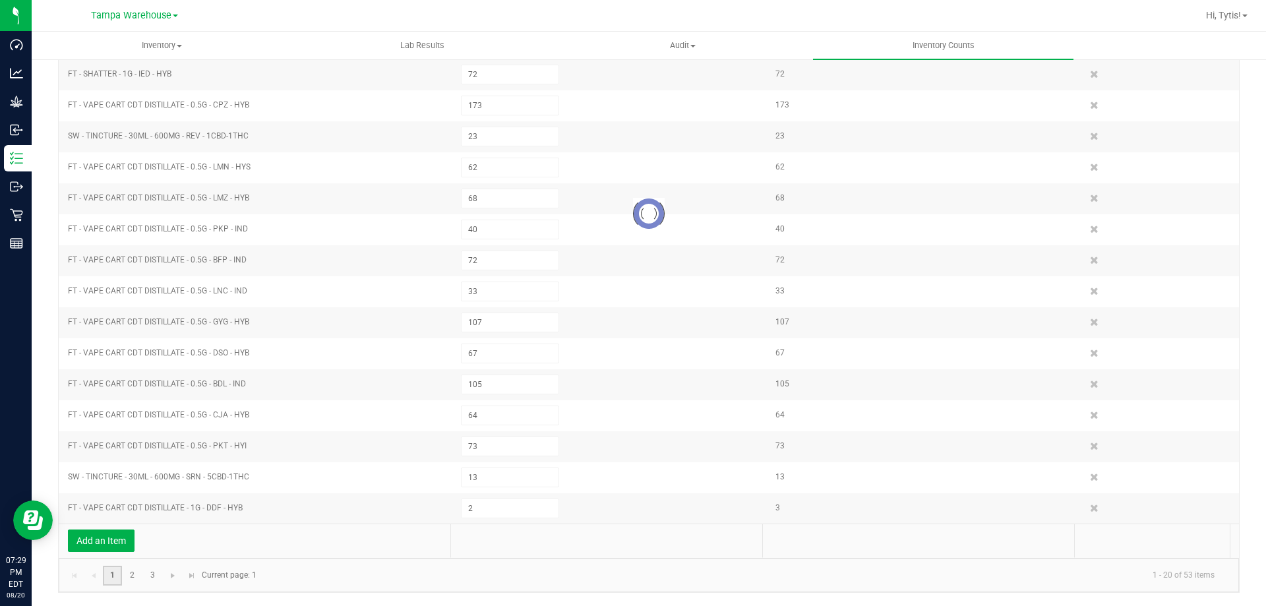
type input "1"
type input "69"
type input "116"
type input "50"
type input "41"
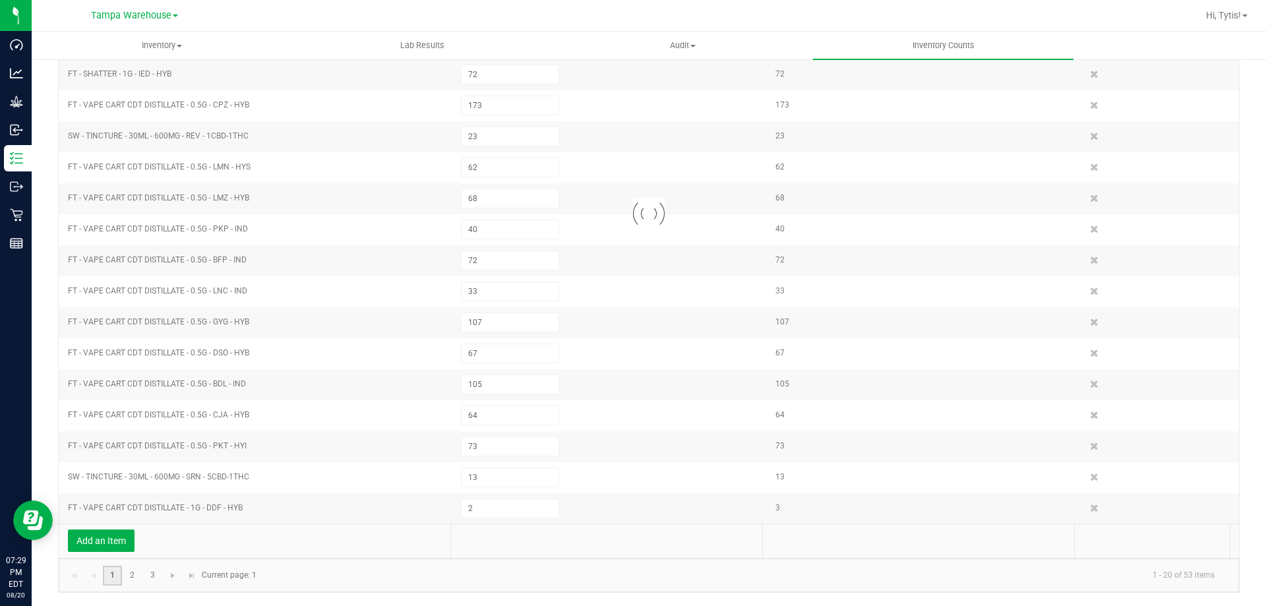
type input "1"
type input "31"
type input "126"
type input "166"
type input "219"
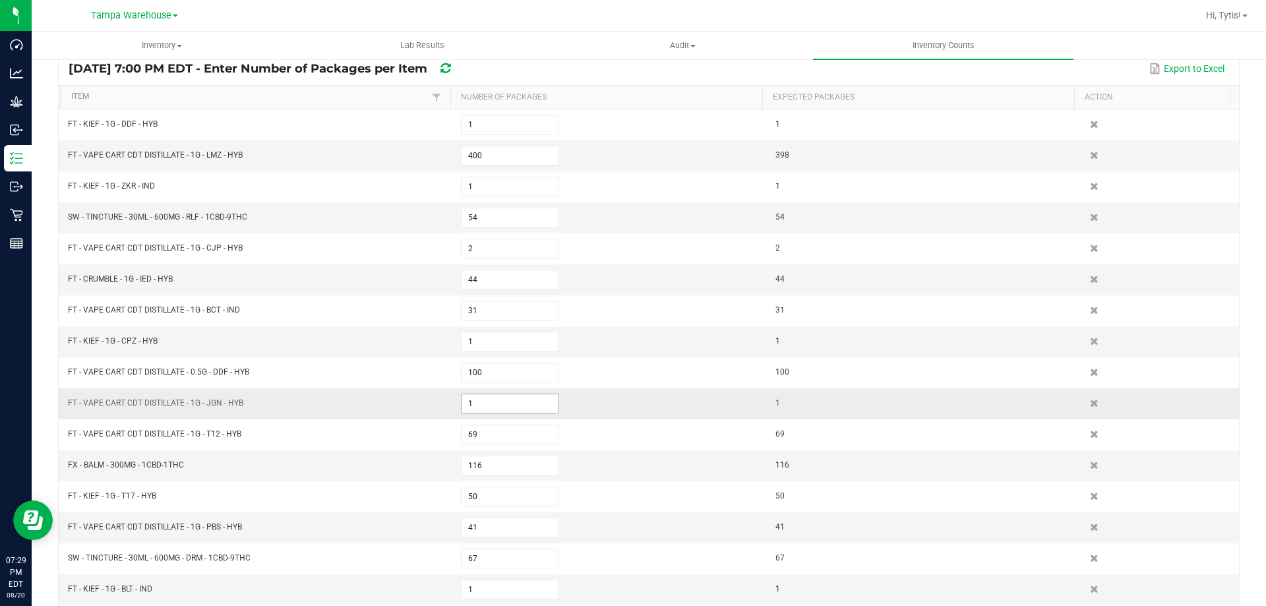
scroll to position [45, 0]
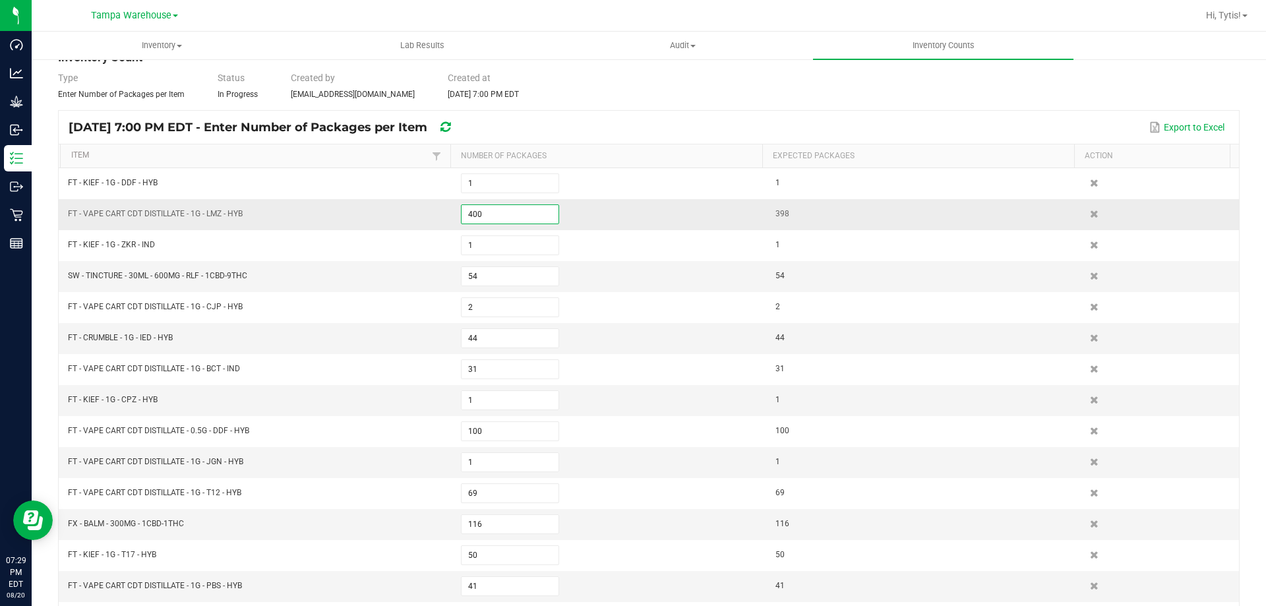
click at [483, 208] on input "400" at bounding box center [510, 214] width 97 height 18
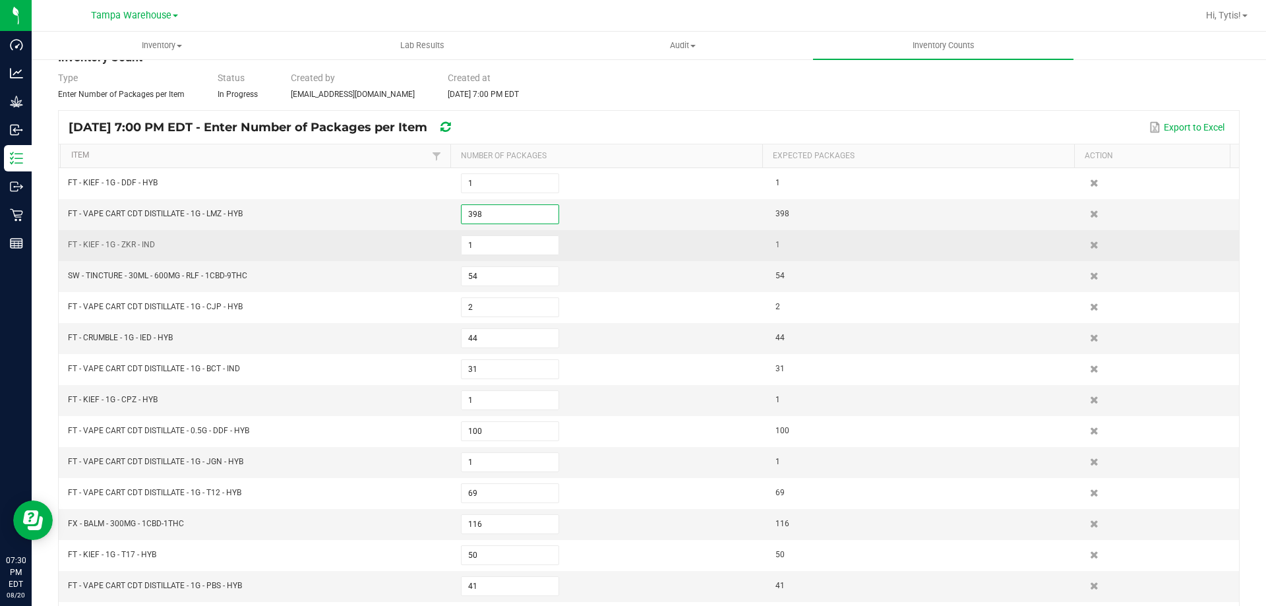
type input "398"
click at [330, 253] on td "FT - KIEF - 1G - ZKR - IND" at bounding box center [256, 245] width 393 height 31
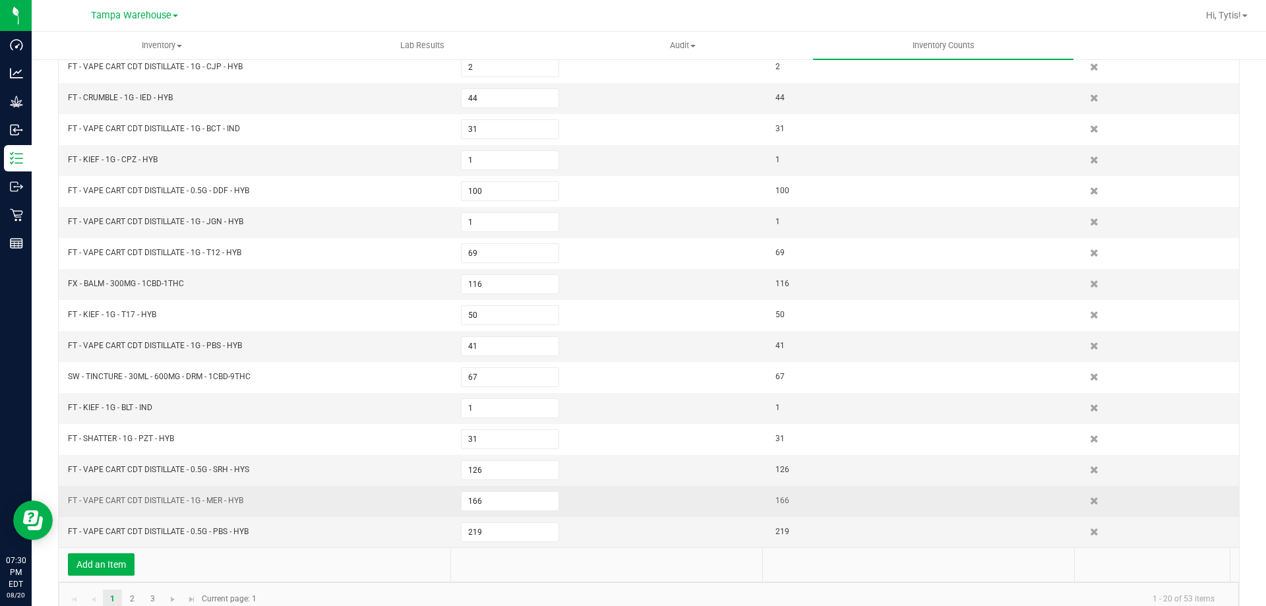
scroll to position [309, 0]
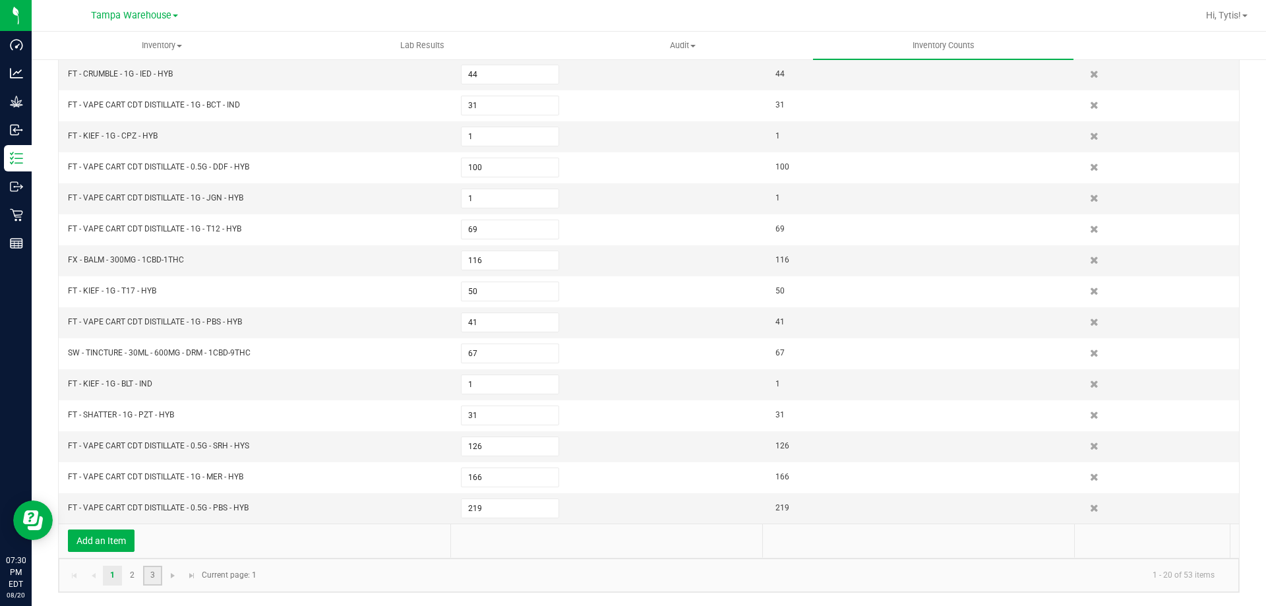
click at [150, 573] on link "3" at bounding box center [152, 576] width 19 height 20
type input "15"
type input "18"
type input "150"
type input "10"
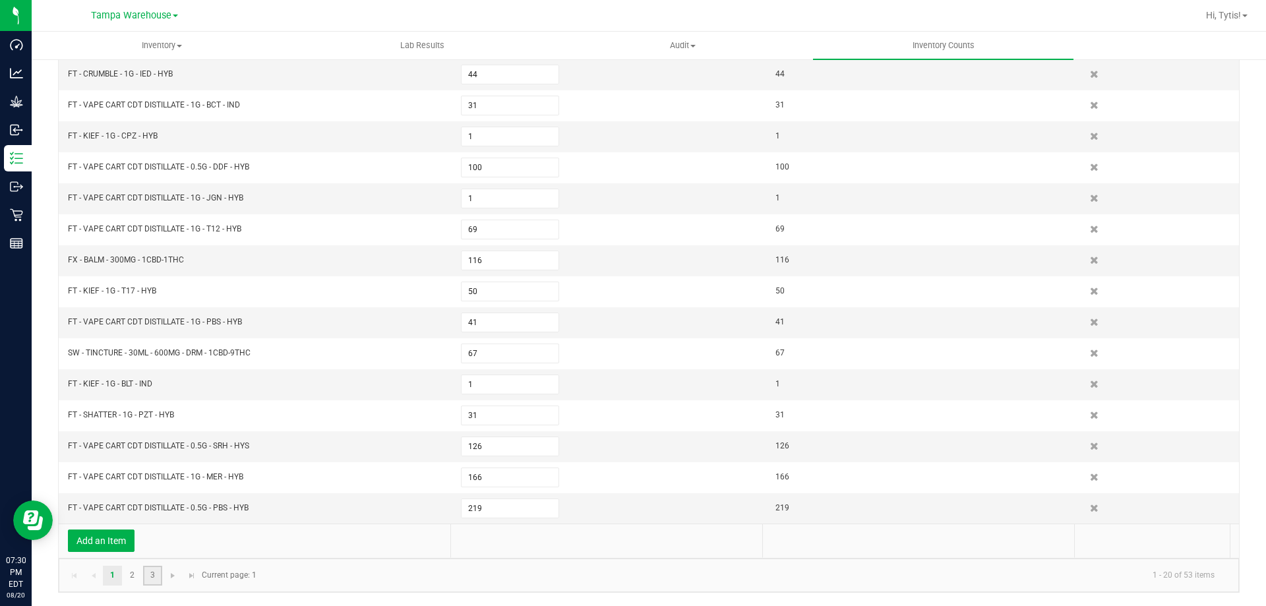
type input "232"
type input "113"
type input "5"
type input "48"
type input "1"
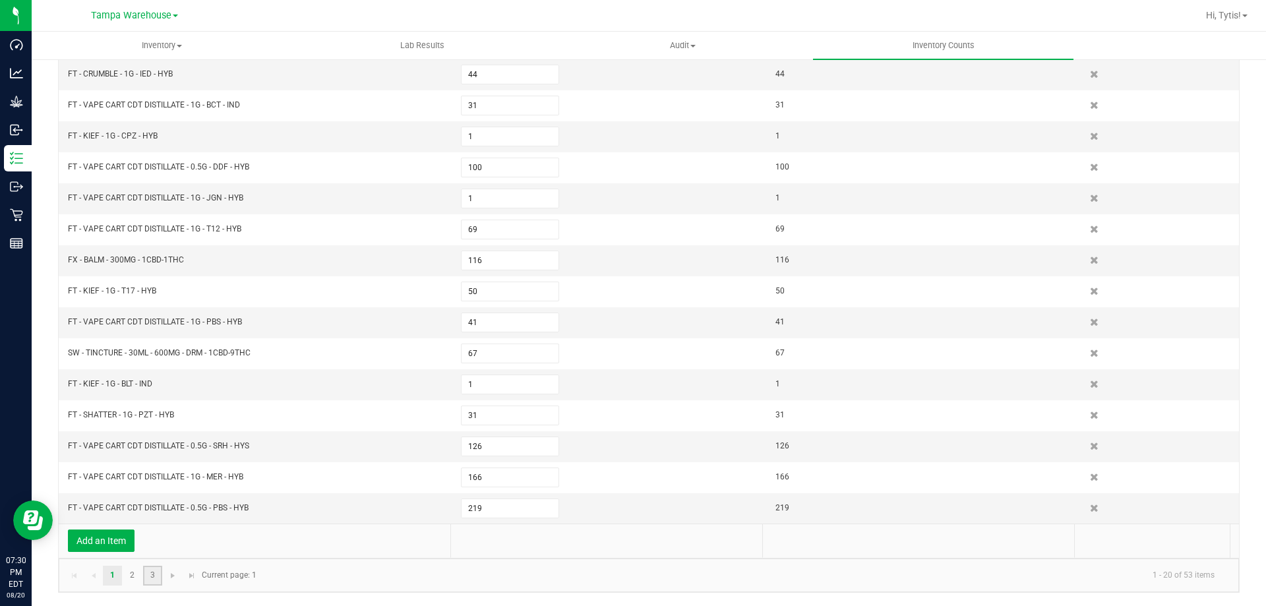
type input "105"
type input "9"
type input "1"
type input "115"
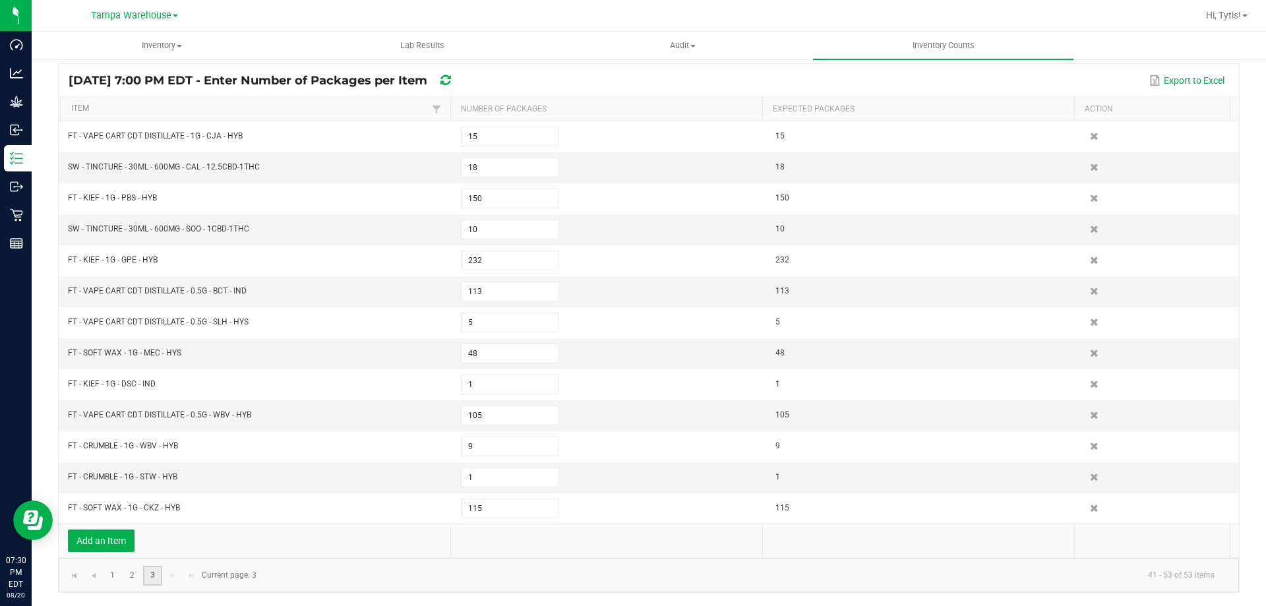
scroll to position [92, 0]
click at [957, 84] on div "Export to Excel" at bounding box center [851, 80] width 756 height 22
click at [104, 575] on link "1" at bounding box center [112, 576] width 19 height 20
type input "1"
type input "398"
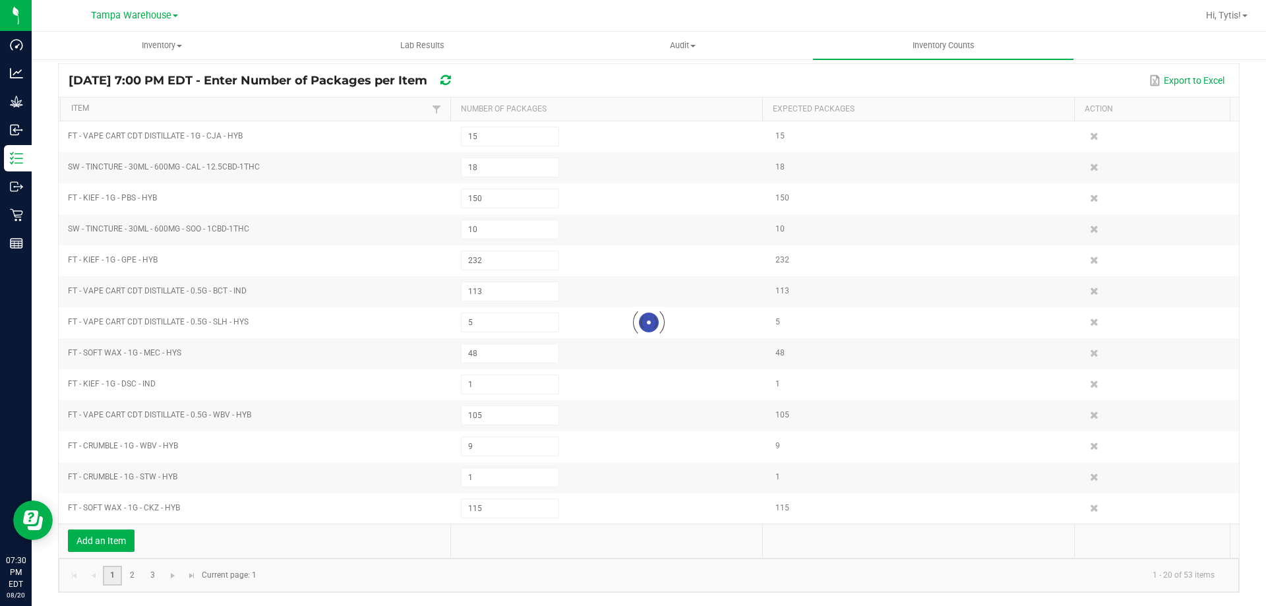
type input "1"
type input "54"
type input "2"
type input "44"
type input "31"
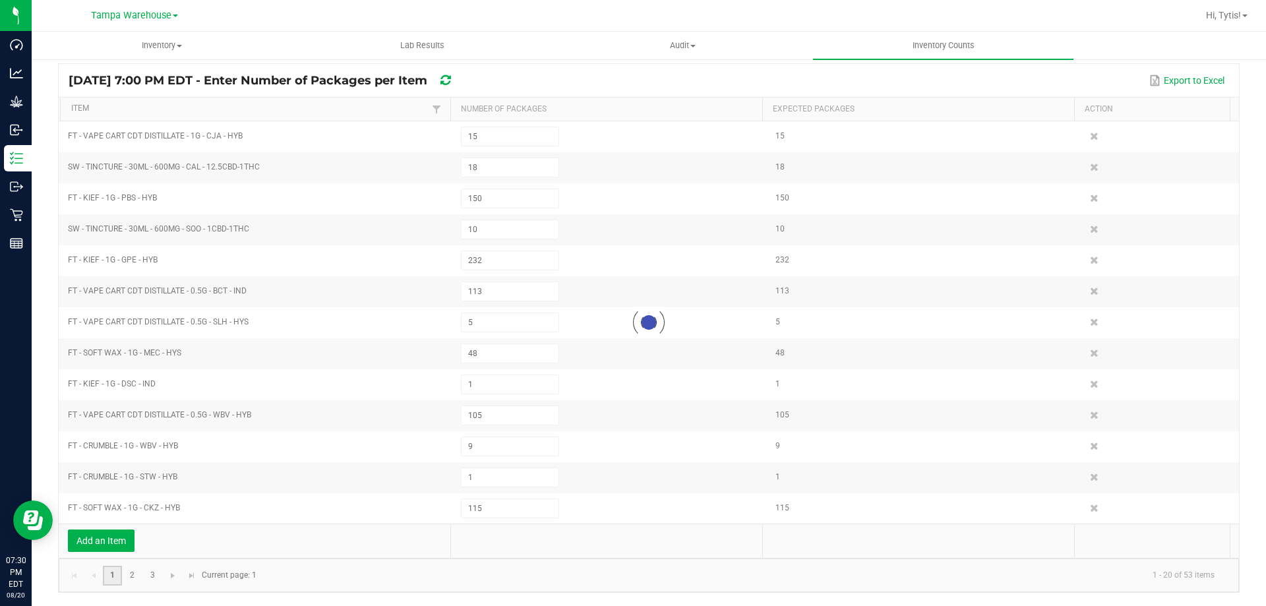
type input "1"
type input "100"
type input "1"
type input "69"
type input "116"
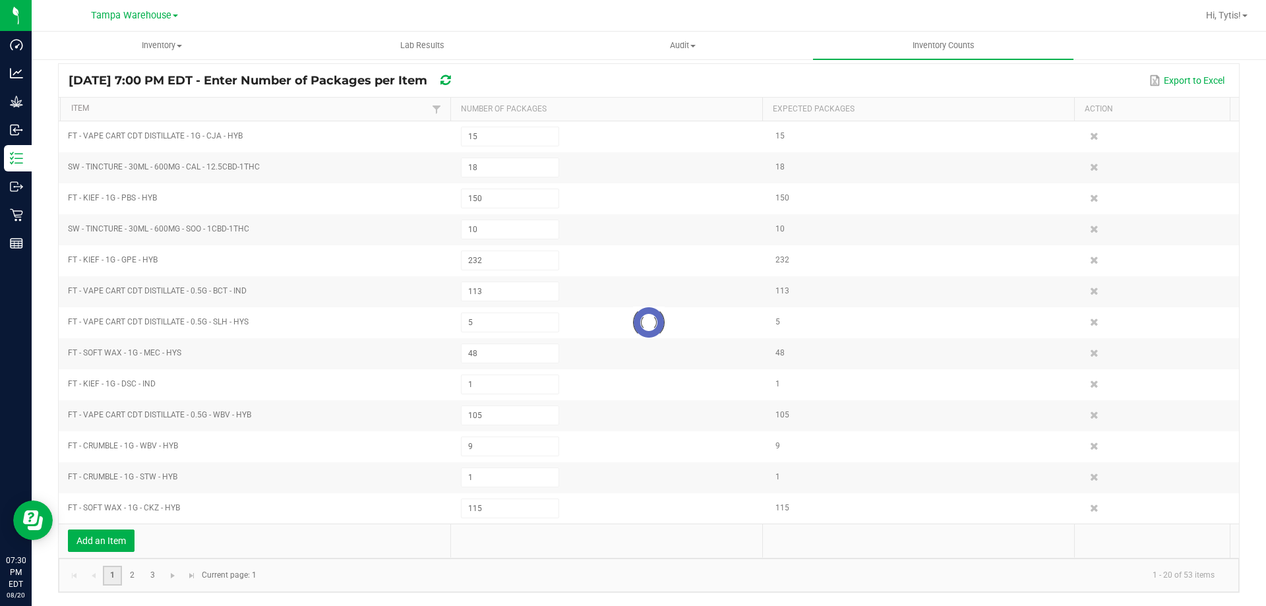
type input "50"
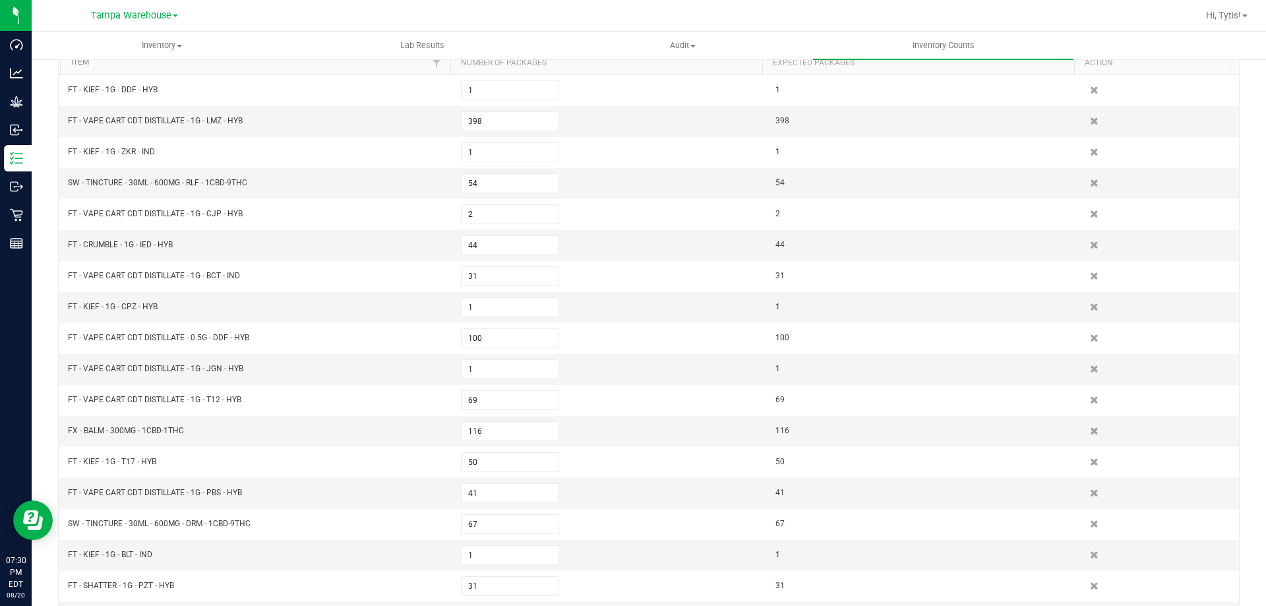
scroll to position [309, 0]
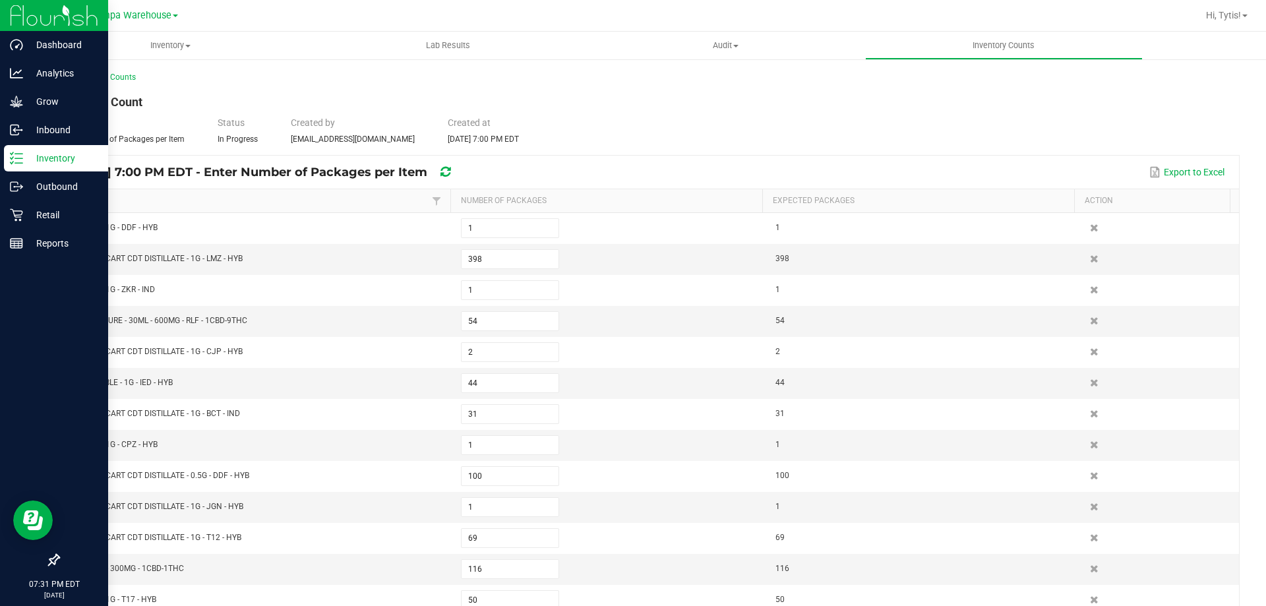
click at [42, 155] on p "Inventory" at bounding box center [62, 158] width 79 height 16
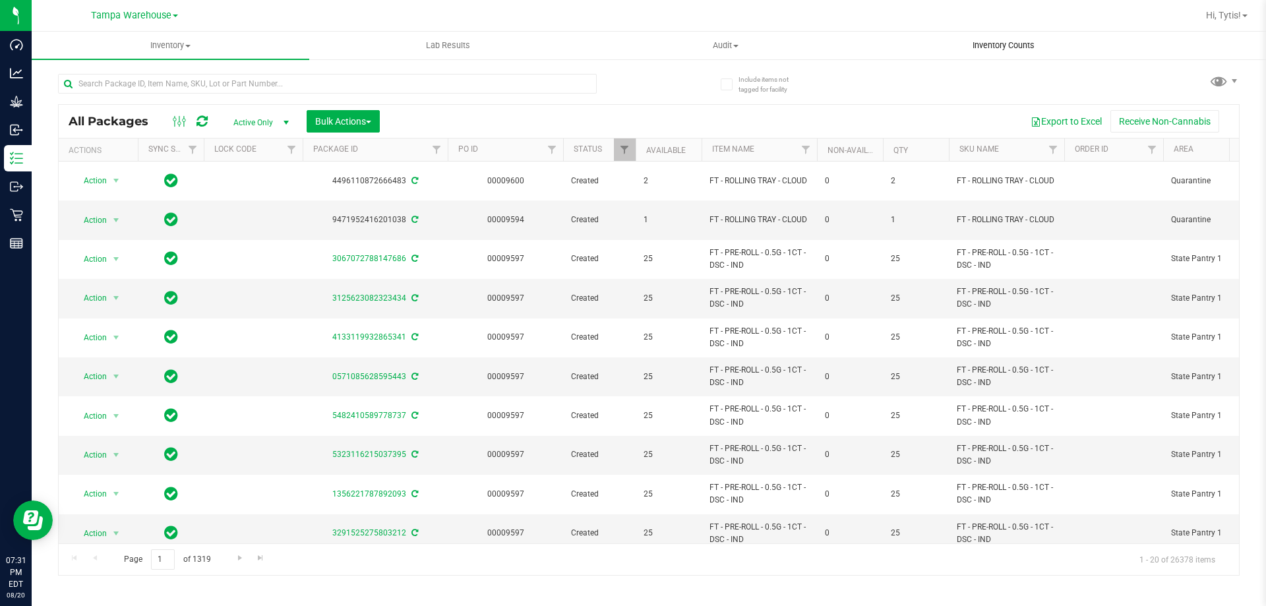
click at [996, 45] on span "Inventory Counts" at bounding box center [1004, 46] width 98 height 12
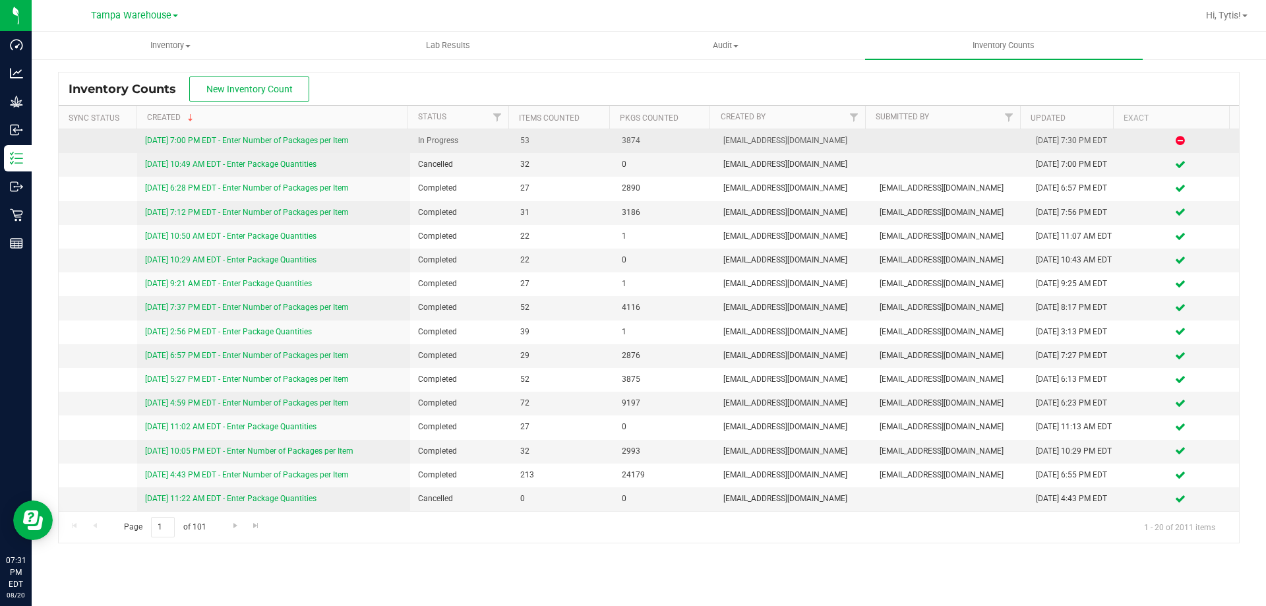
click at [278, 135] on div "[DATE] 7:00 PM EDT - Enter Number of Packages per Item" at bounding box center [274, 141] width 258 height 13
click at [281, 140] on link "[DATE] 7:00 PM EDT - Enter Number of Packages per Item" at bounding box center [247, 140] width 204 height 9
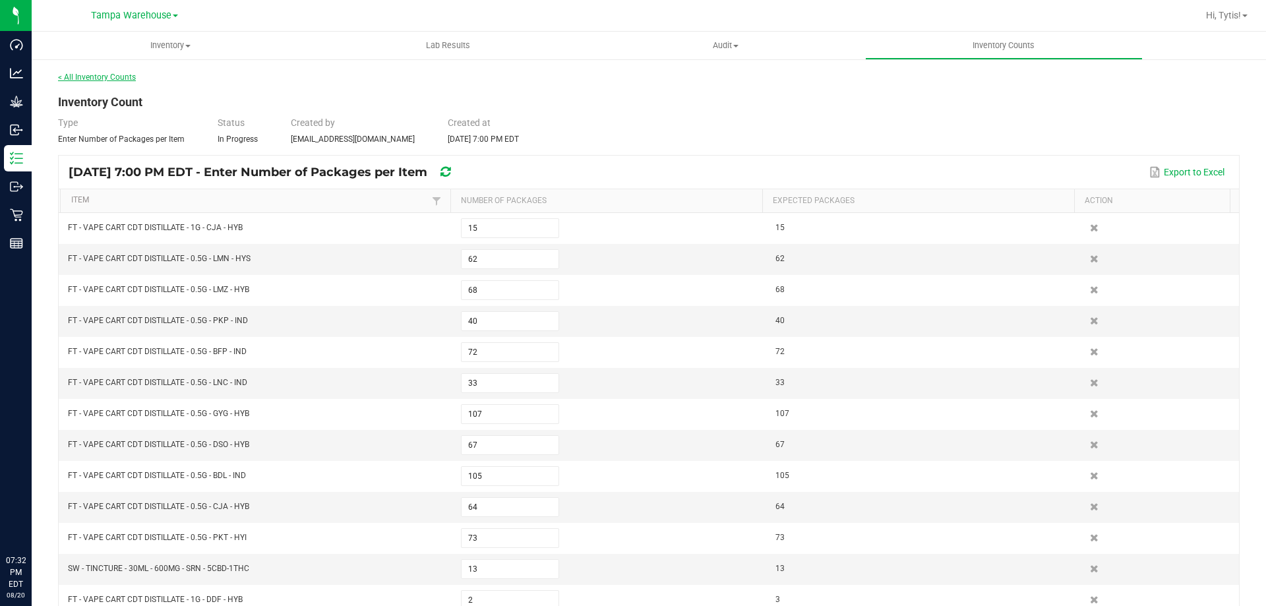
click at [104, 79] on link "< All Inventory Counts" at bounding box center [97, 77] width 78 height 9
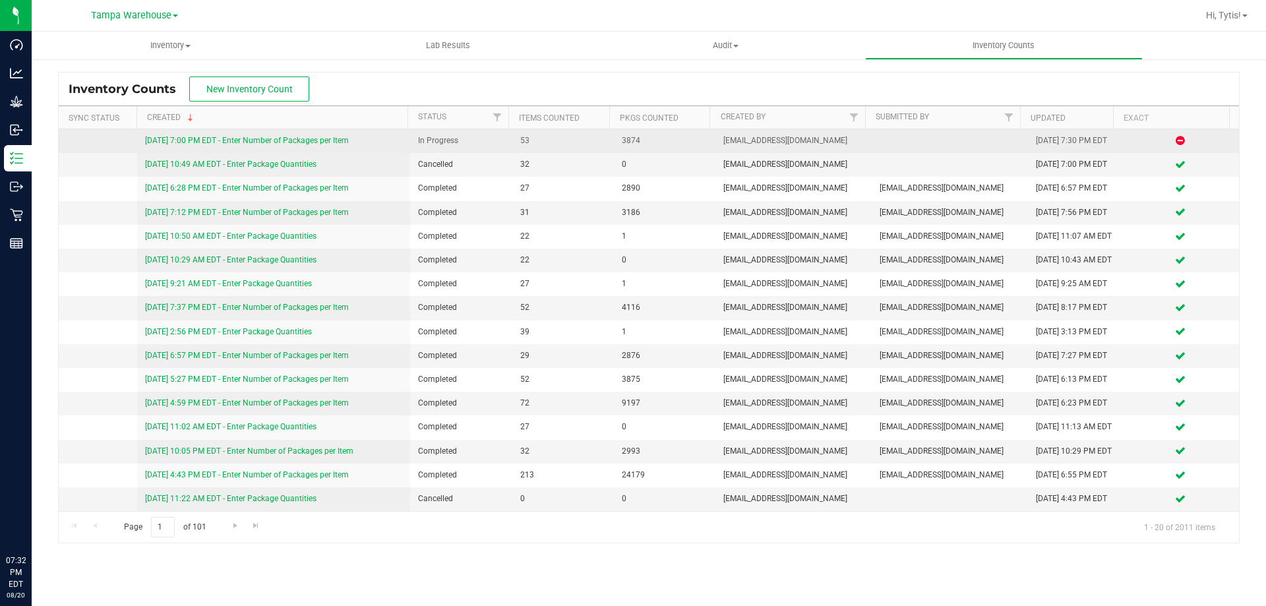
click at [271, 140] on link "[DATE] 7:00 PM EDT - Enter Number of Packages per Item" at bounding box center [247, 140] width 204 height 9
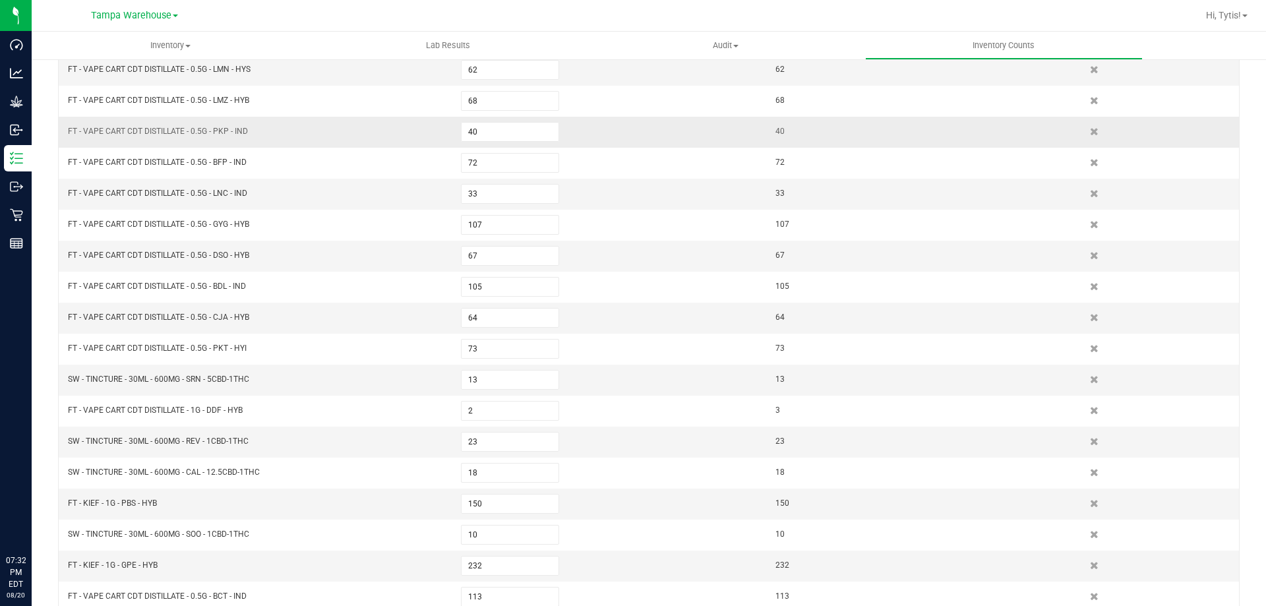
scroll to position [309, 0]
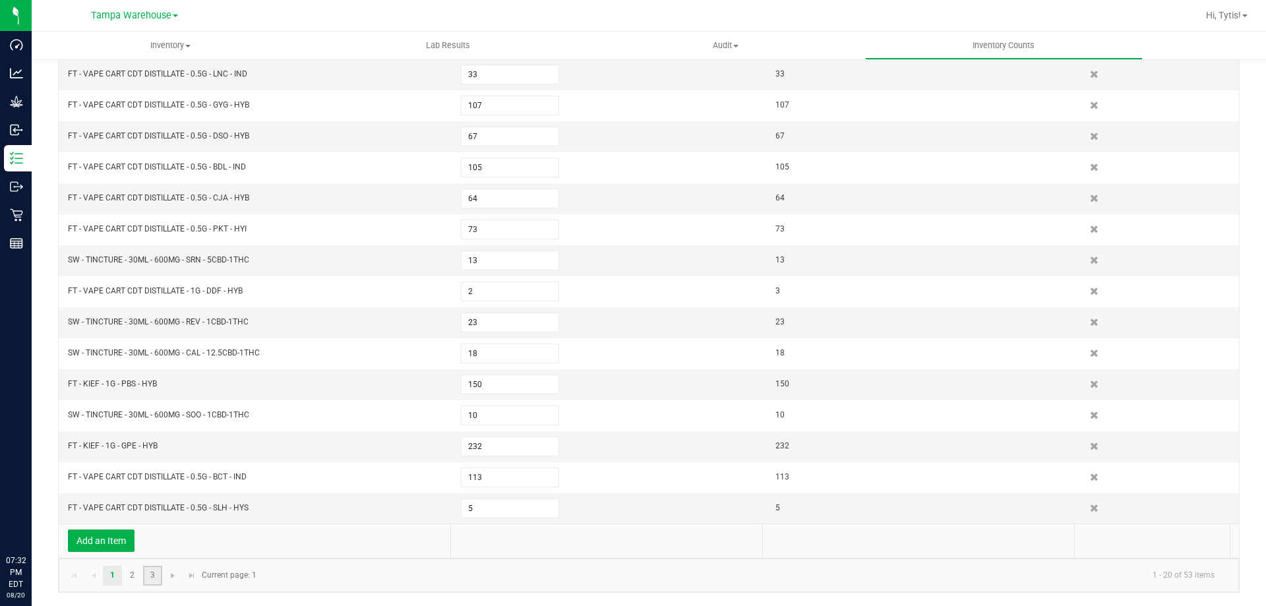
click at [154, 579] on link "3" at bounding box center [152, 576] width 19 height 20
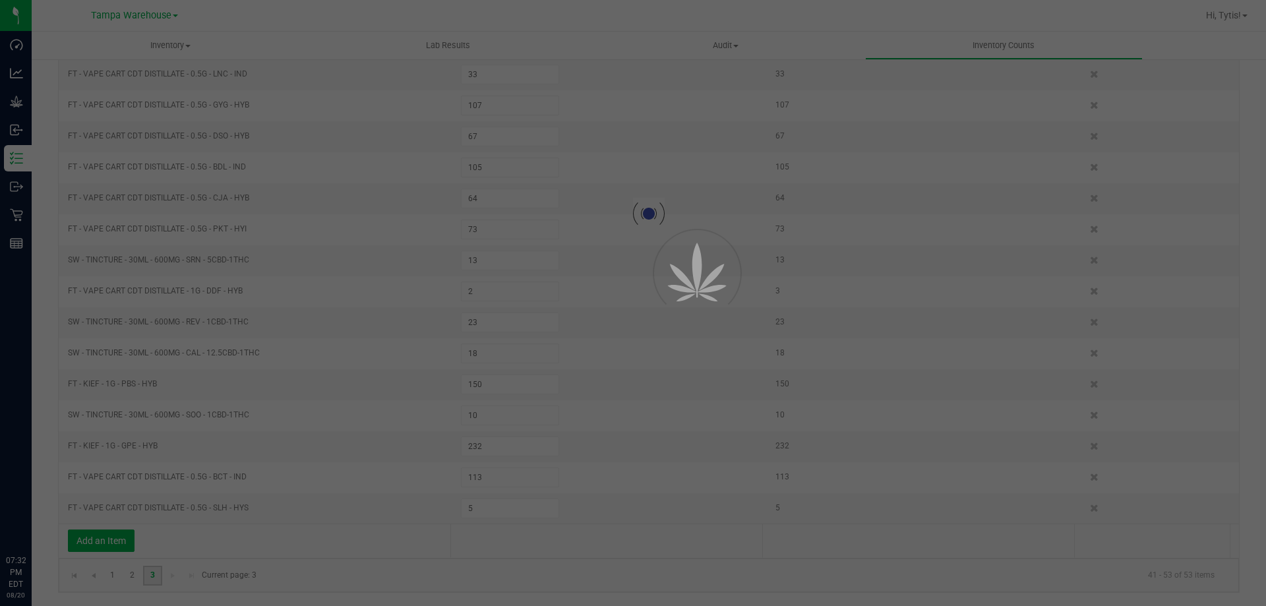
type input "18"
type input "150"
type input "10"
type input "232"
type input "113"
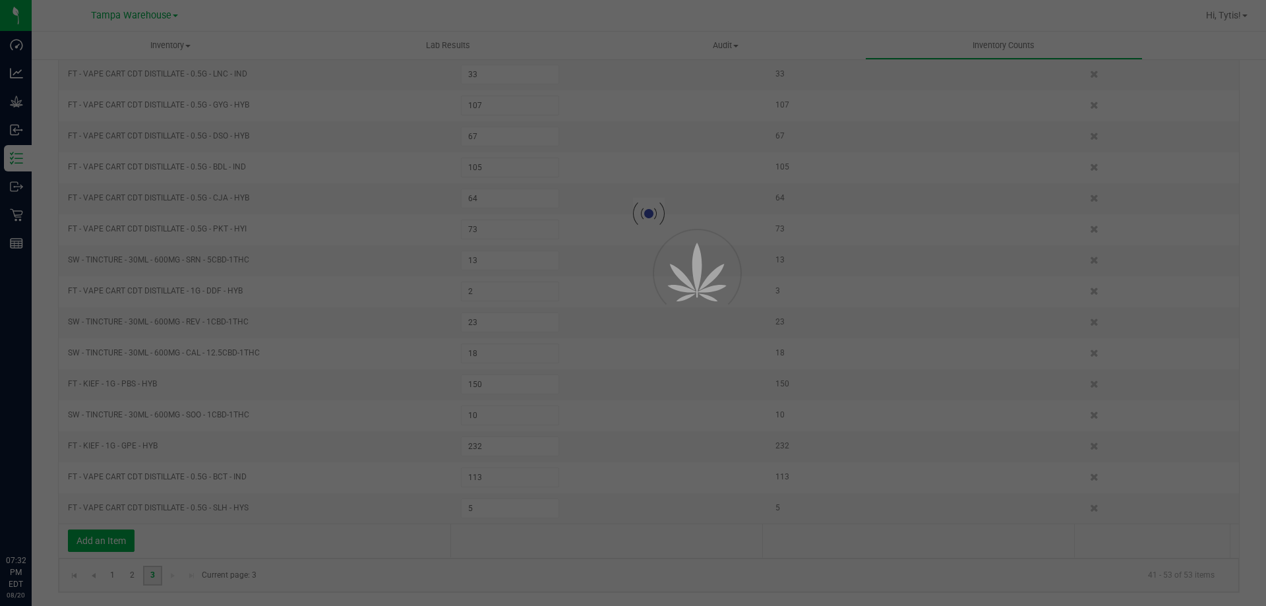
type input "5"
type input "48"
type input "1"
type input "105"
type input "9"
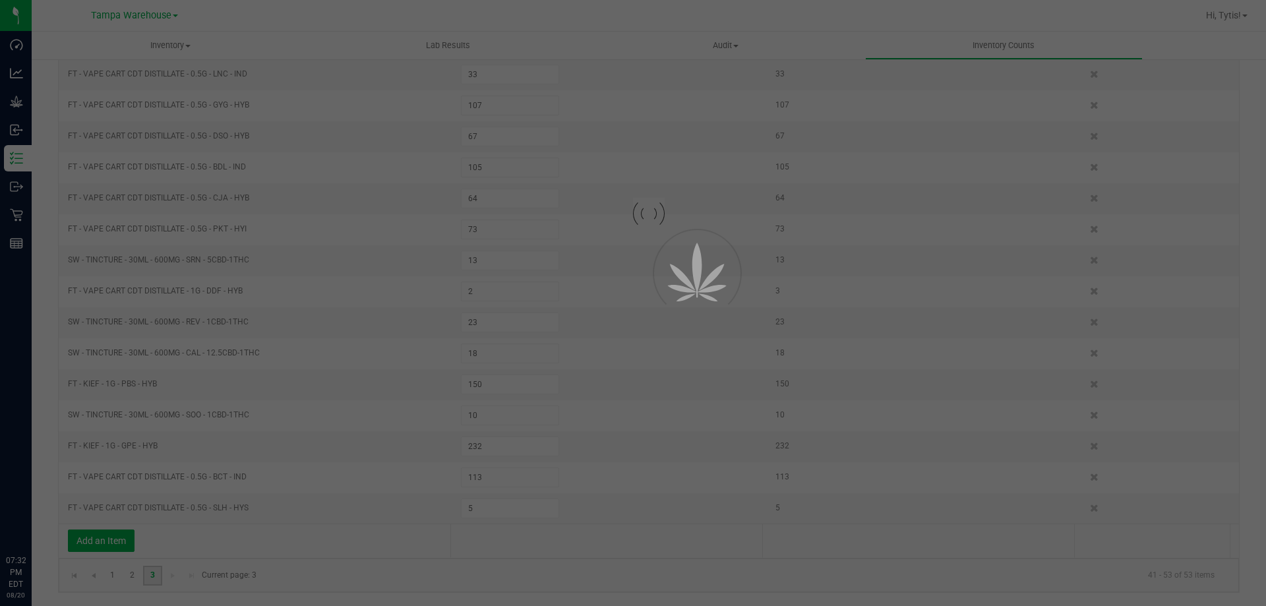
type input "1"
type input "115"
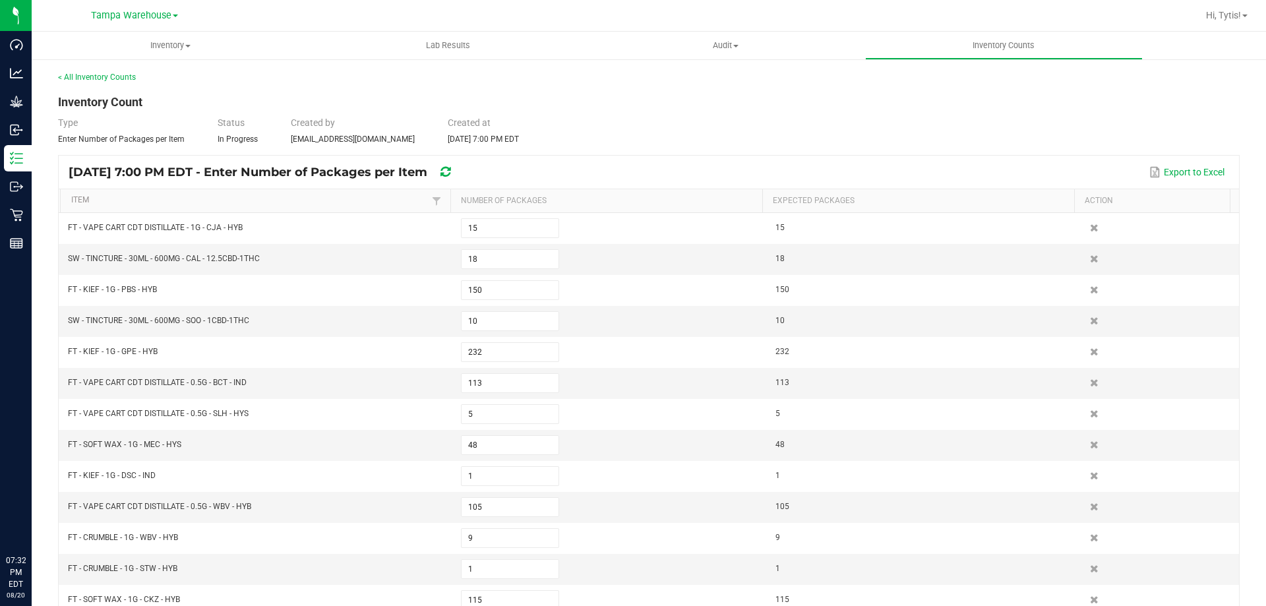
click at [450, 173] on icon at bounding box center [445, 172] width 10 height 12
click at [1225, 11] on span "Hi, Tytis!" at bounding box center [1223, 15] width 35 height 11
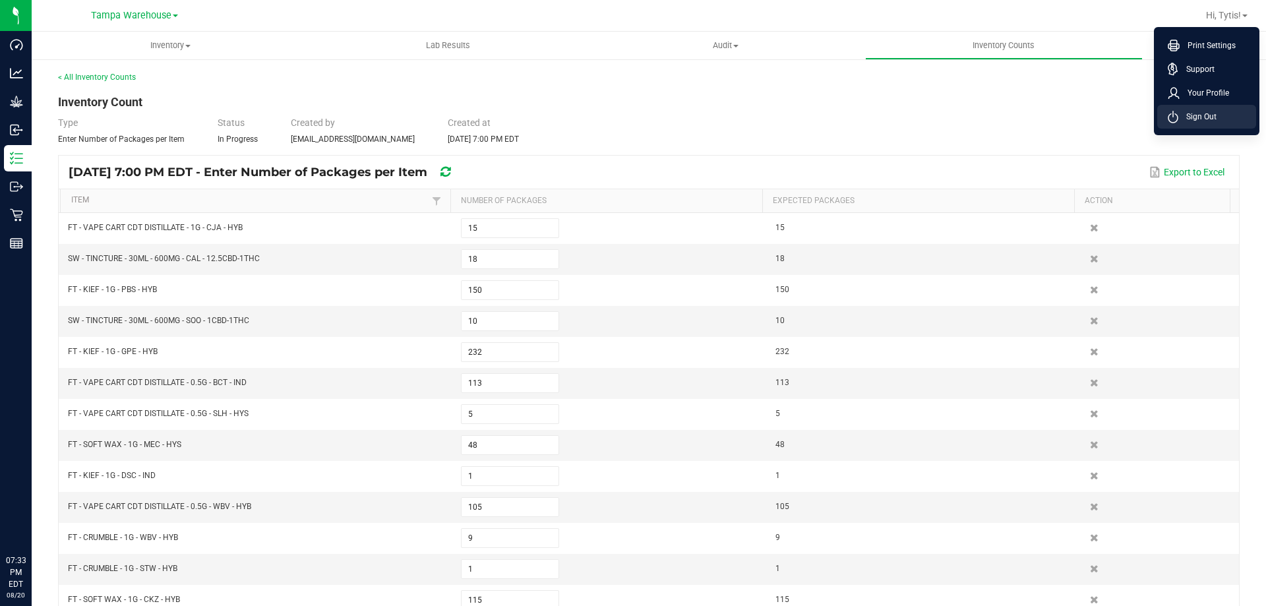
click at [1215, 117] on span "Sign Out" at bounding box center [1197, 116] width 38 height 13
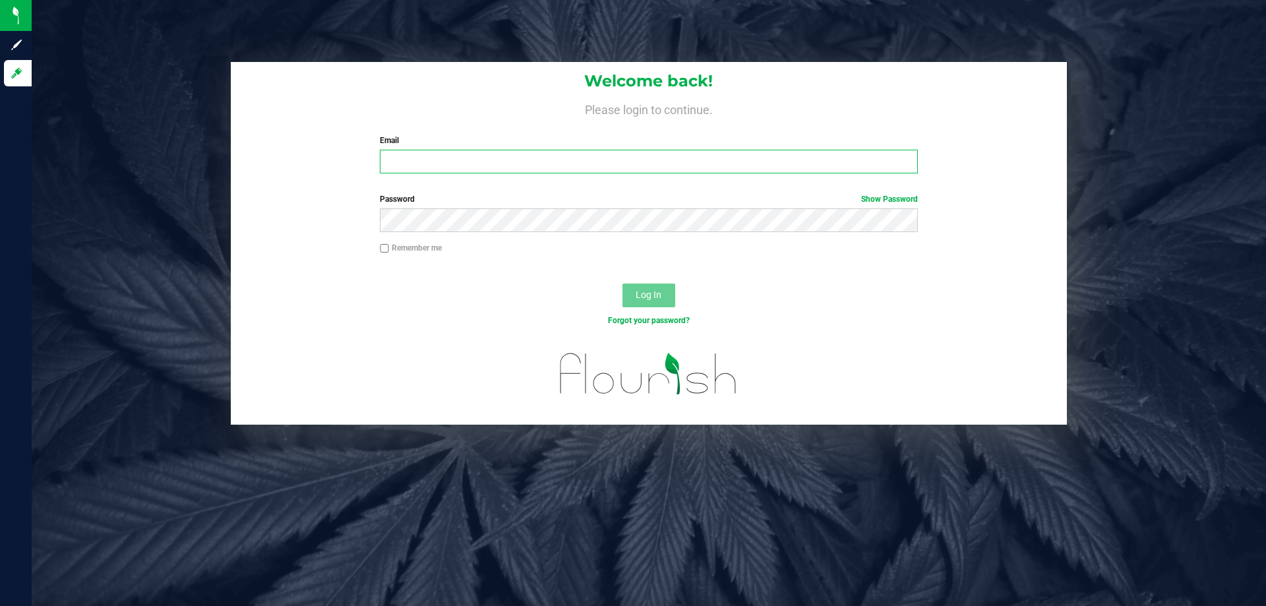
click at [552, 164] on input "Email" at bounding box center [648, 162] width 537 height 24
type input "[EMAIL_ADDRESS][DOMAIN_NAME]"
click at [622, 284] on button "Log In" at bounding box center [648, 296] width 53 height 24
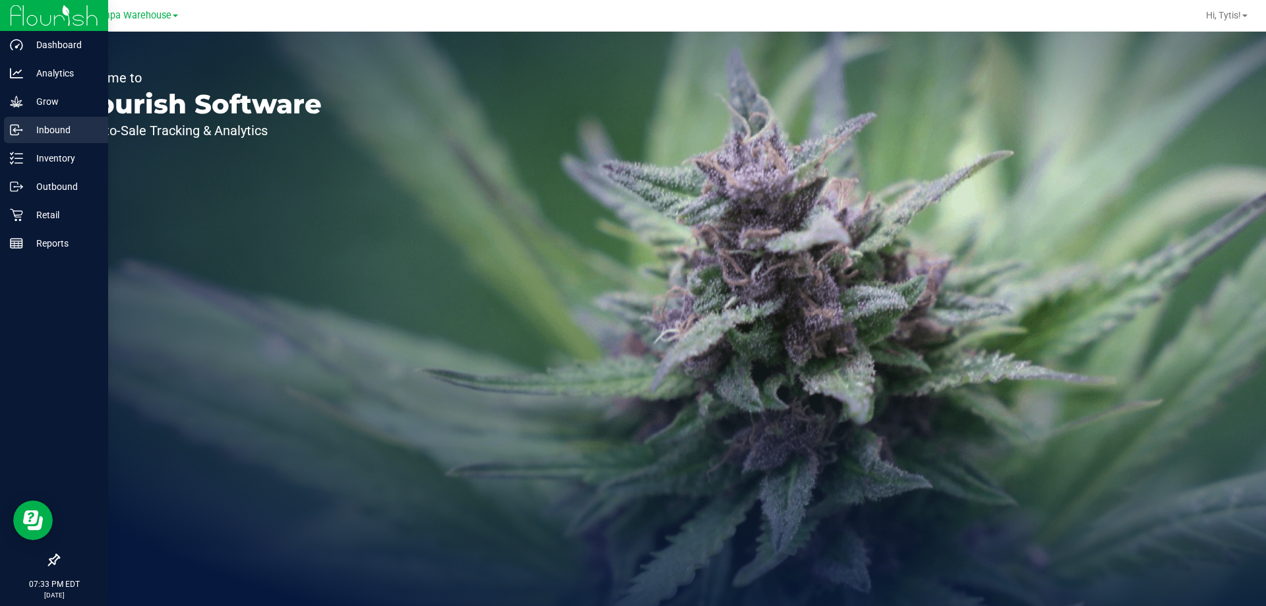
click at [39, 126] on p "Inbound" at bounding box center [62, 130] width 79 height 16
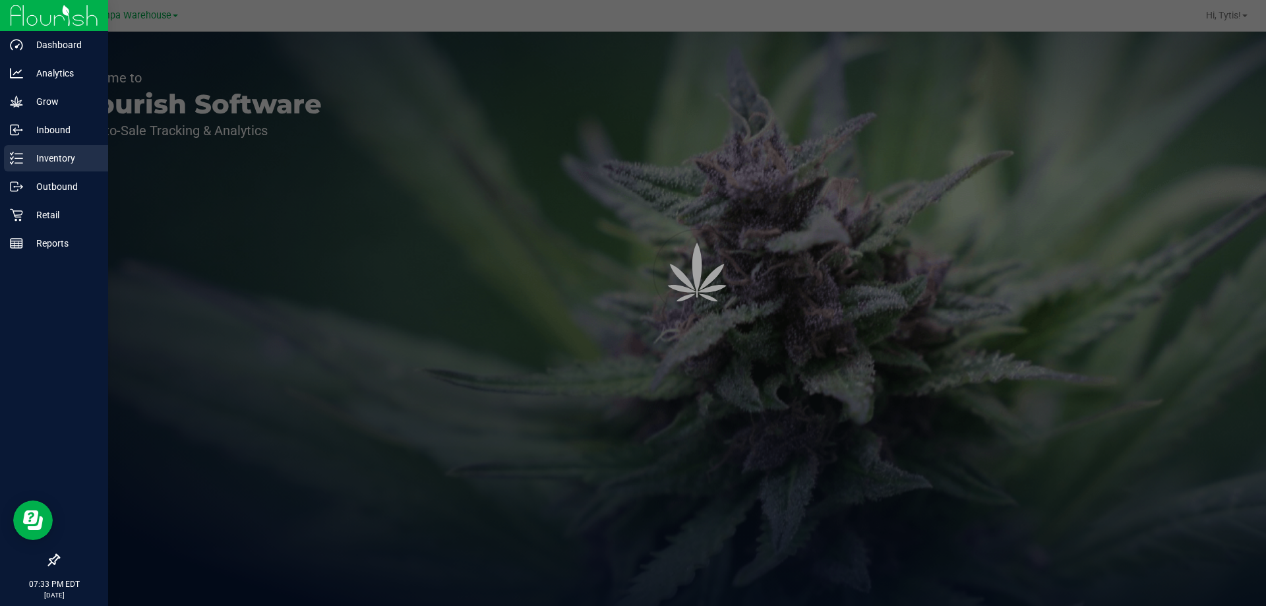
click at [44, 150] on p "Inventory" at bounding box center [62, 158] width 79 height 16
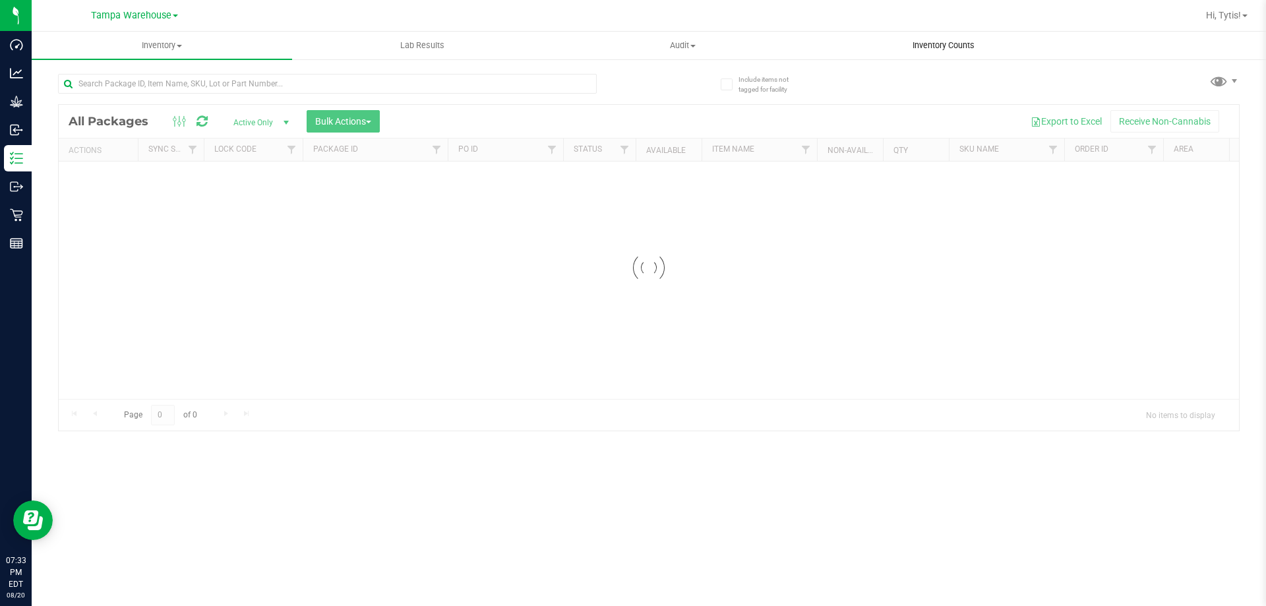
click at [951, 49] on span "Inventory Counts" at bounding box center [944, 46] width 98 height 12
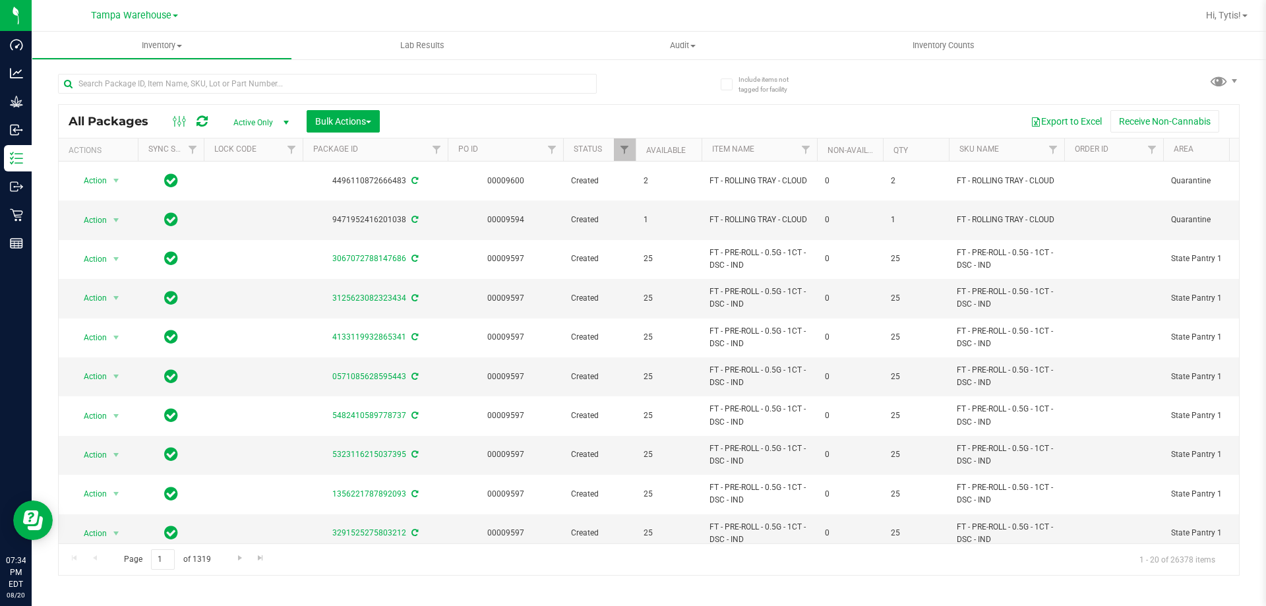
click at [932, 30] on nav "Tampa Warehouse Hi, Tytis!" at bounding box center [649, 16] width 1234 height 32
click at [930, 42] on span "Inventory Counts" at bounding box center [944, 46] width 98 height 12
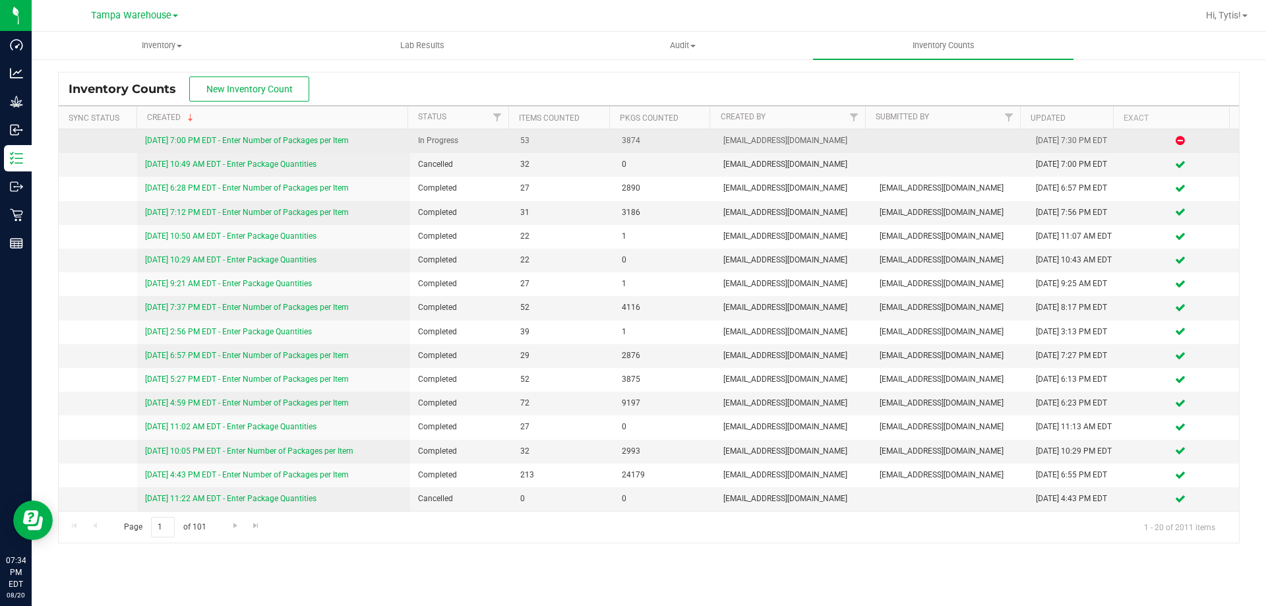
click at [230, 141] on link "[DATE] 7:00 PM EDT - Enter Number of Packages per Item" at bounding box center [247, 140] width 204 height 9
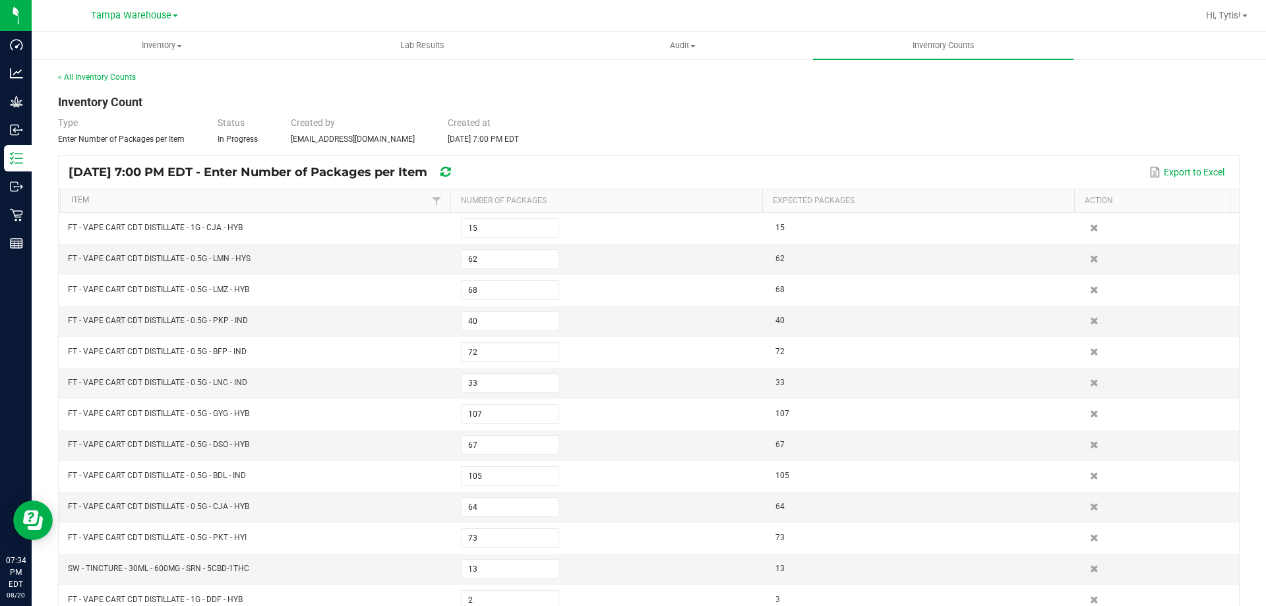
click at [450, 175] on icon at bounding box center [445, 172] width 10 height 12
type input "1"
type input "398"
type input "1"
type input "54"
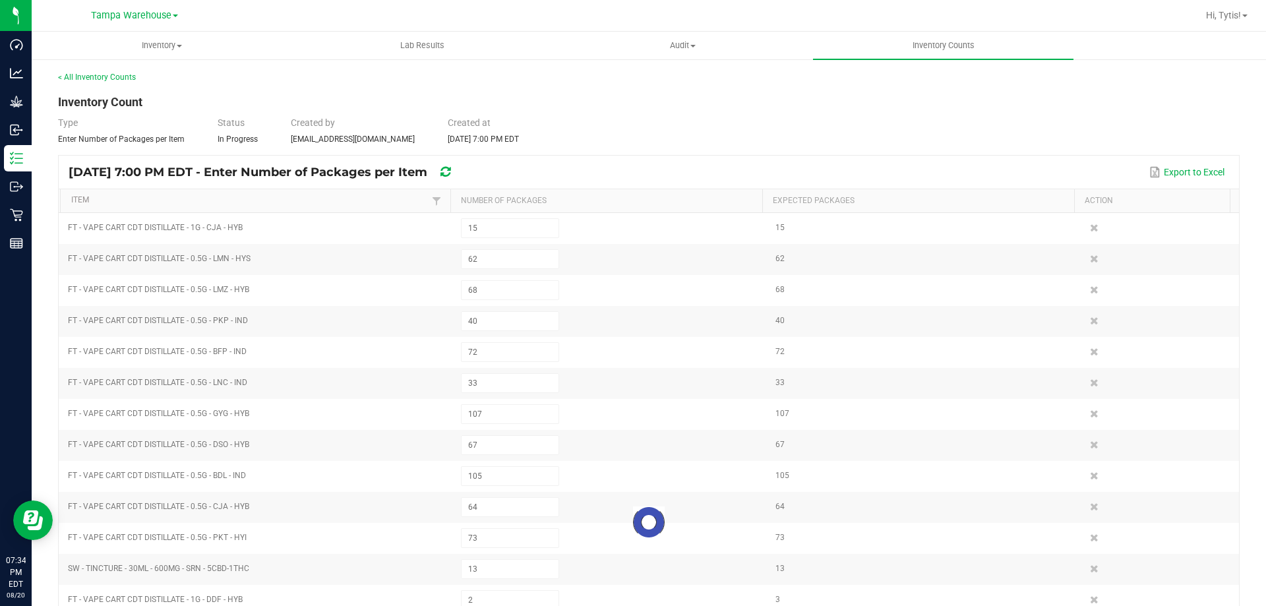
type input "2"
type input "44"
type input "31"
type input "1"
type input "100"
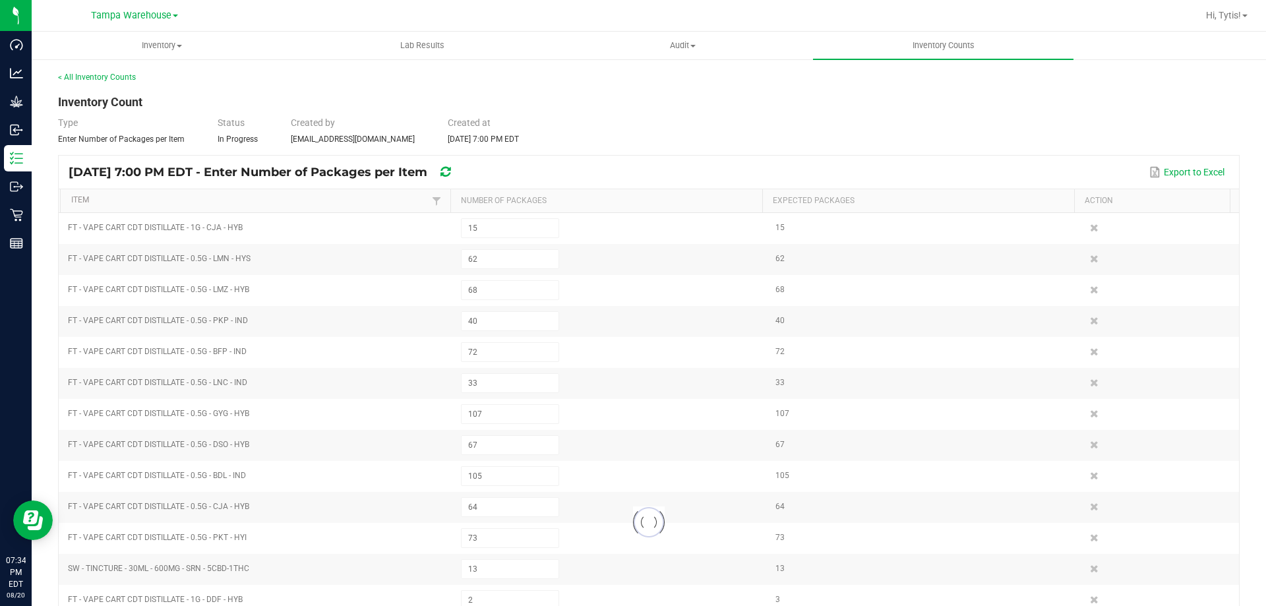
type input "1"
type input "69"
type input "116"
type input "50"
type input "41"
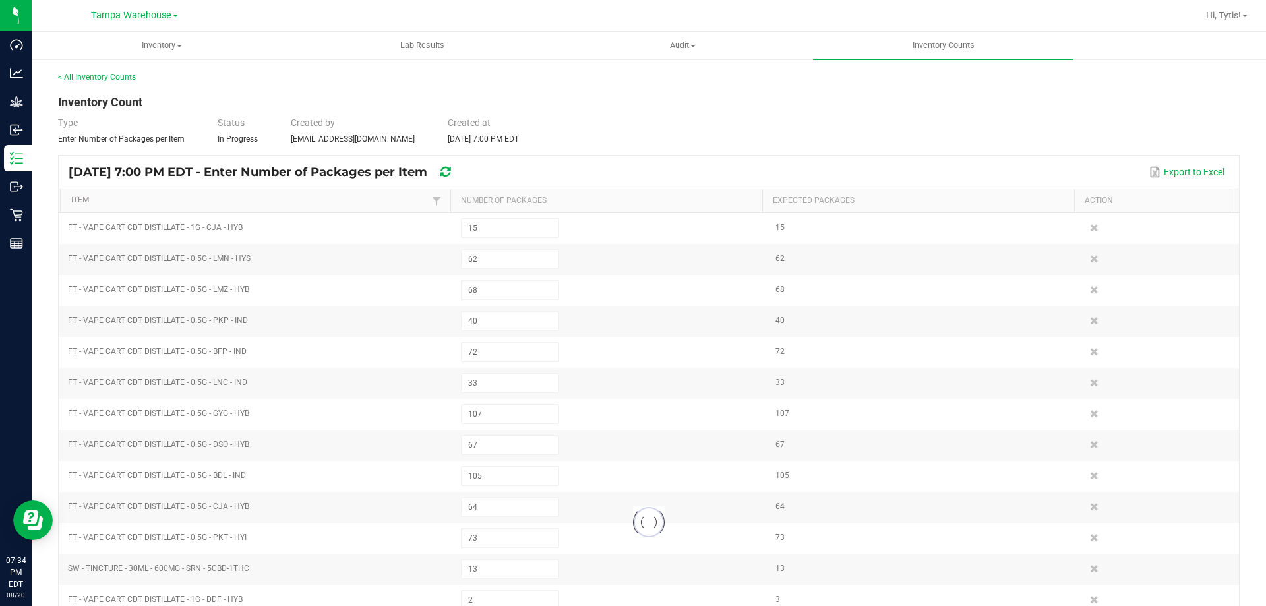
type input "67"
type input "1"
type input "31"
type input "126"
type input "166"
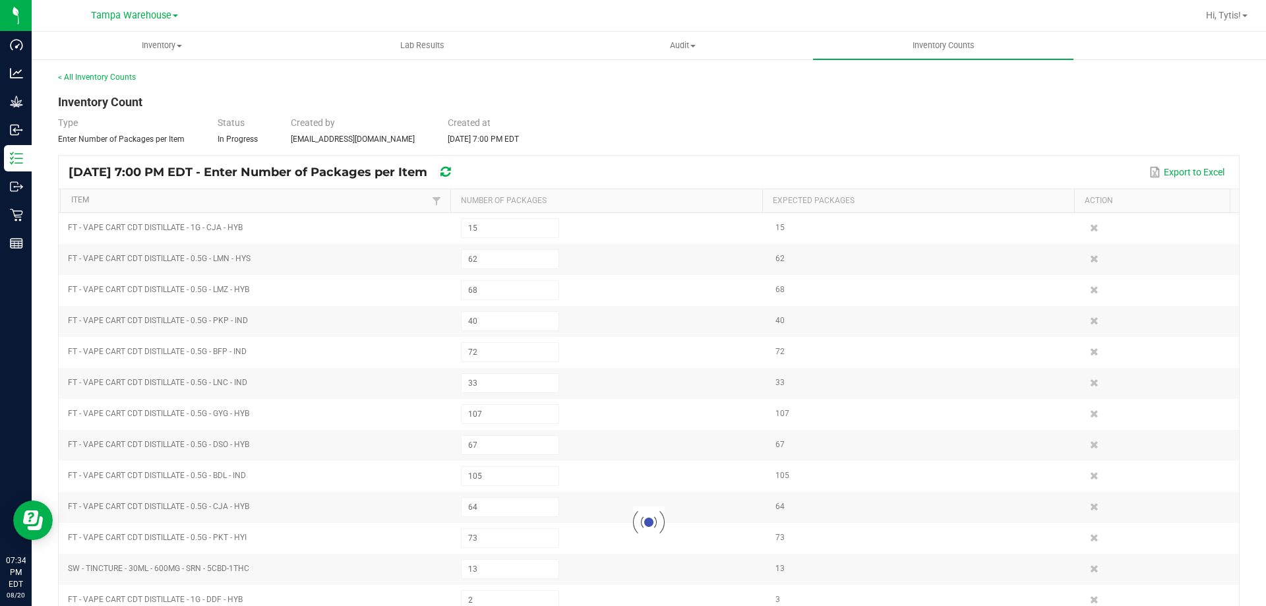
type input "219"
click at [1241, 19] on link "Hi, Tytis!" at bounding box center [1227, 16] width 52 height 14
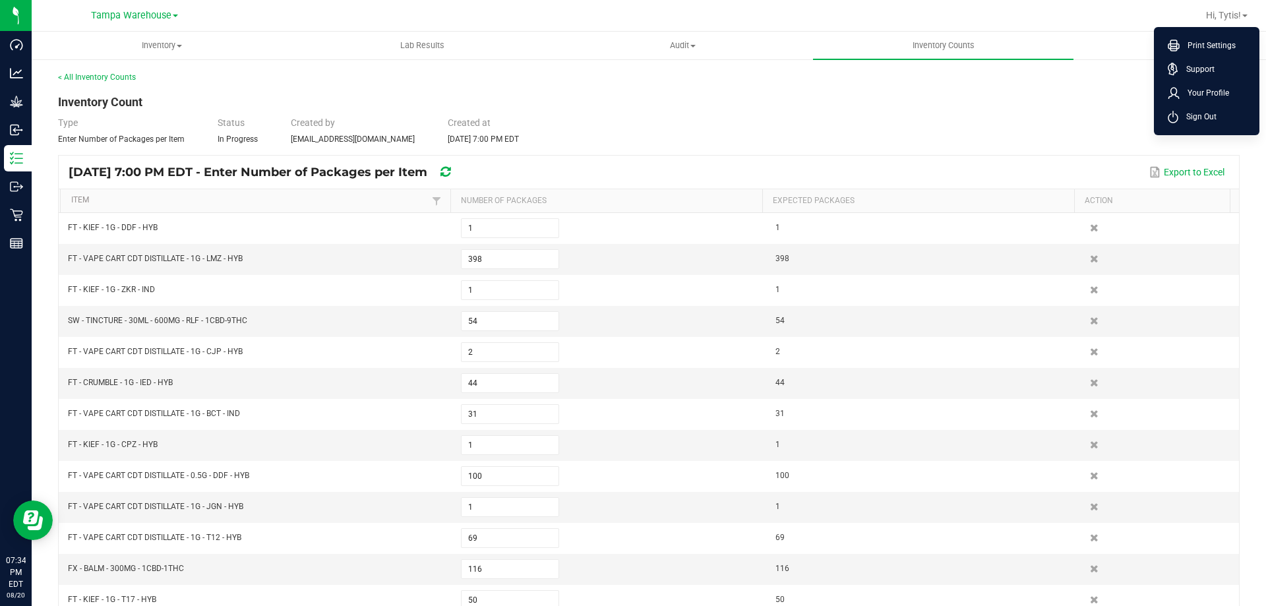
click at [1052, 133] on div "Type Enter Number of Packages per Item Status In Progress Created by tglover@li…" at bounding box center [649, 130] width 1182 height 29
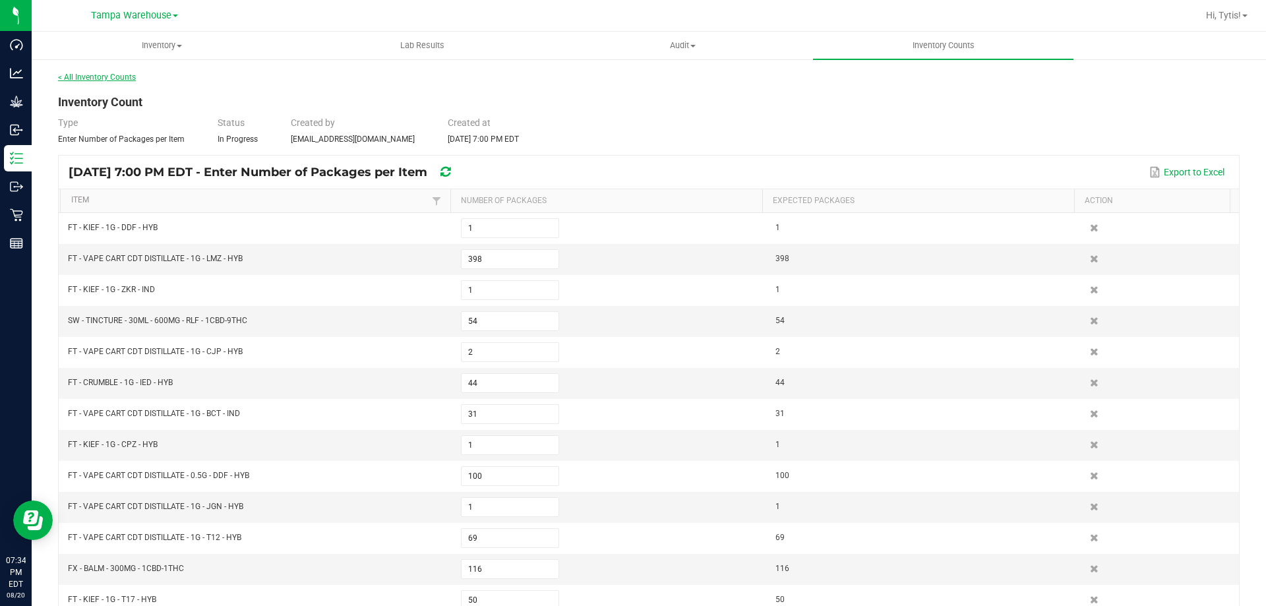
click at [106, 80] on link "< All Inventory Counts" at bounding box center [97, 77] width 78 height 9
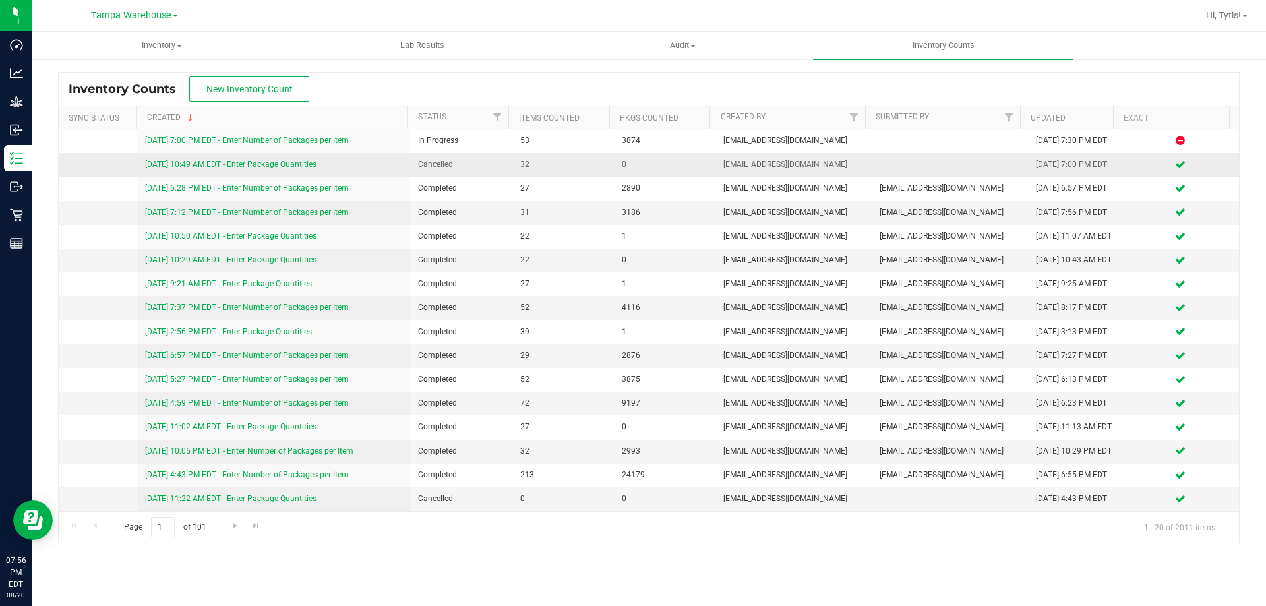
click at [289, 156] on td "[DATE] 10:49 AM EDT - Enter Package Quantities" at bounding box center [274, 165] width 274 height 24
